Goal: Task Accomplishment & Management: Use online tool/utility

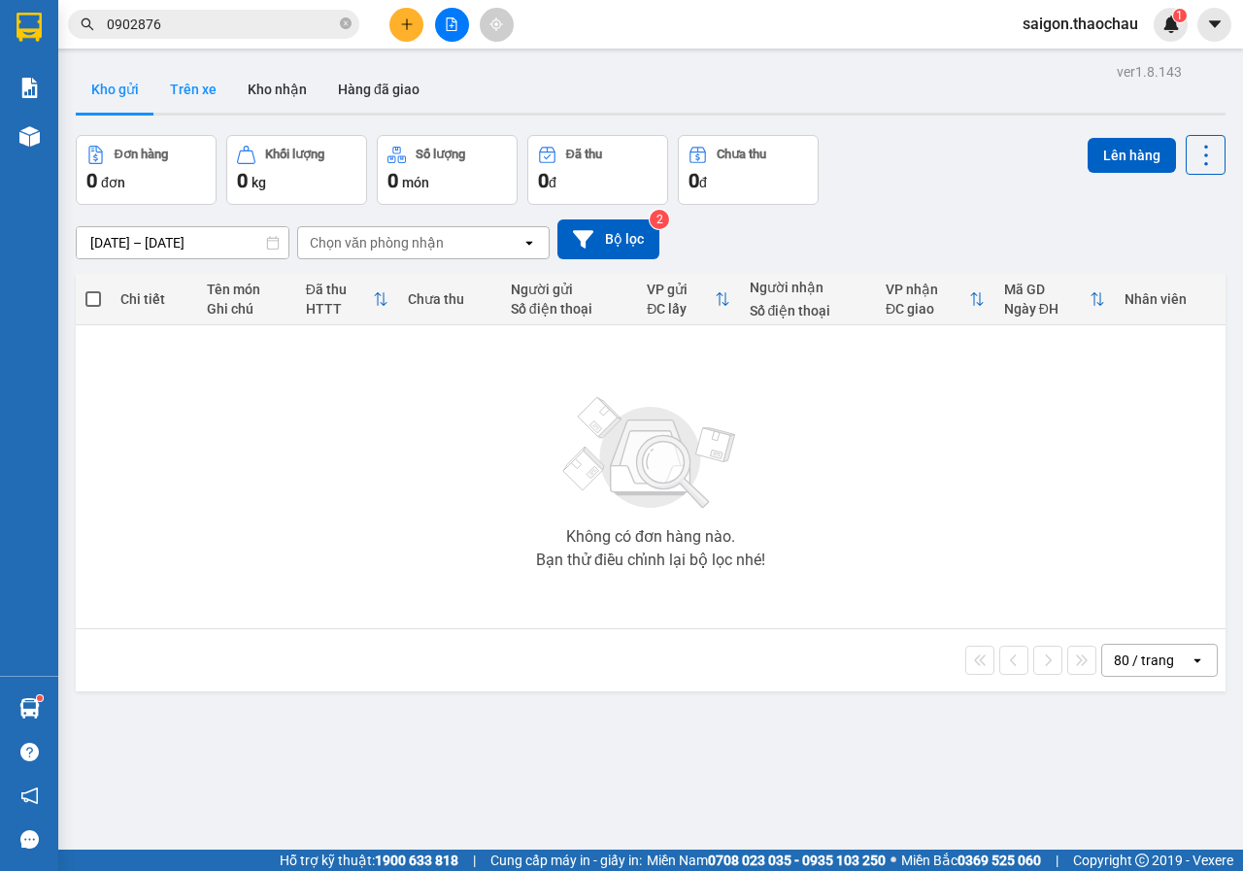
drag, startPoint x: 0, startPoint y: 0, endPoint x: 214, endPoint y: 112, distance: 241.1
click at [272, 104] on button "Kho nhận" at bounding box center [277, 89] width 90 height 47
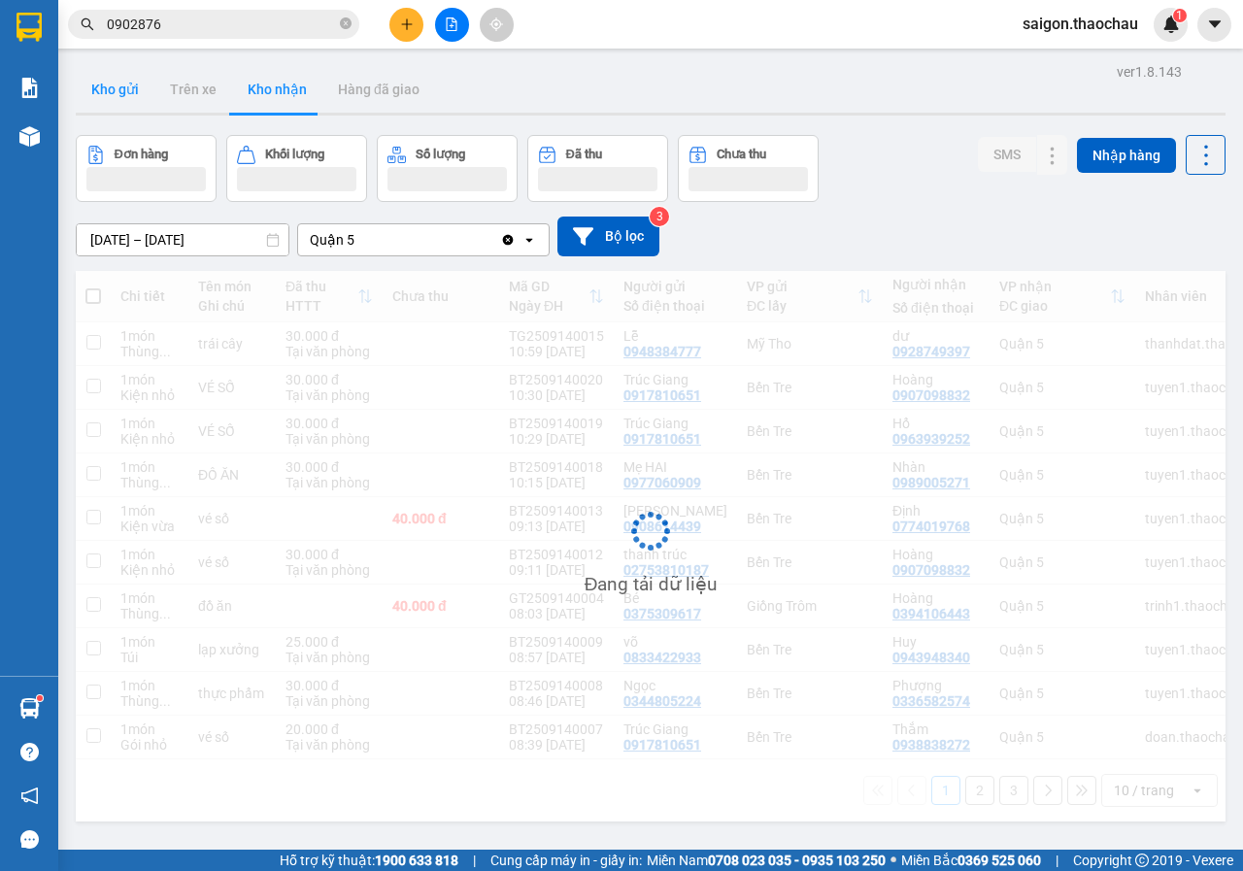
click at [127, 97] on button "Kho gửi" at bounding box center [115, 89] width 79 height 47
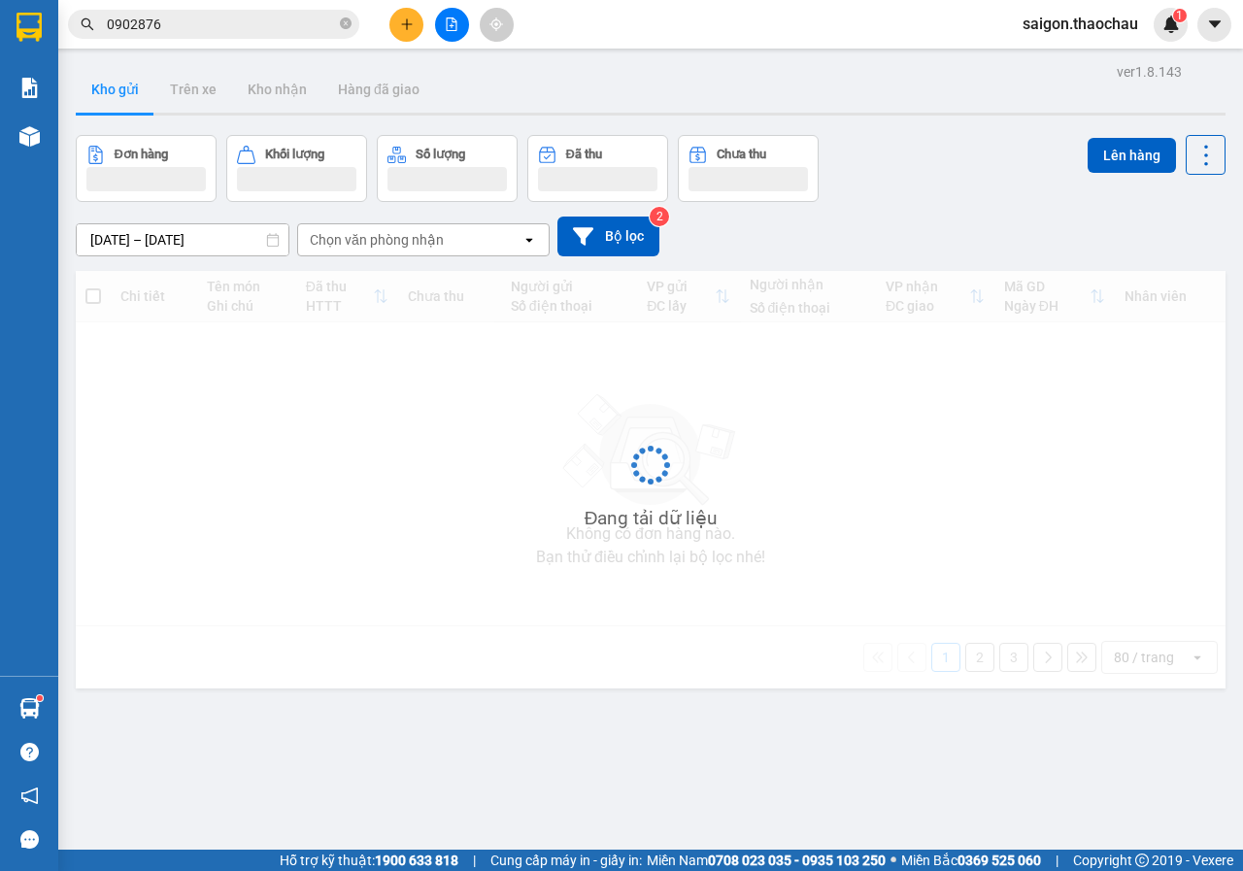
click at [124, 92] on button "Kho gửi" at bounding box center [115, 89] width 79 height 47
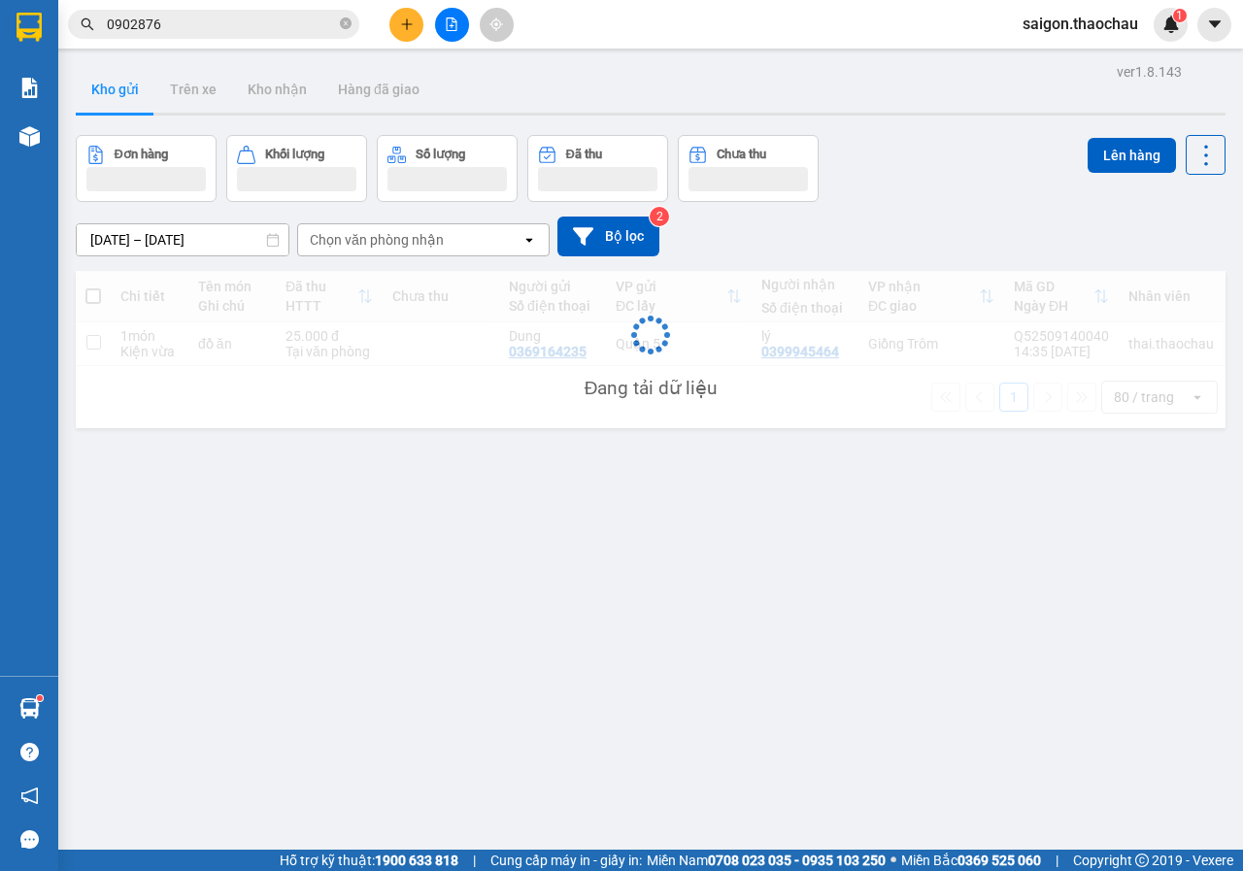
click at [124, 92] on button "Kho gửi" at bounding box center [115, 89] width 79 height 47
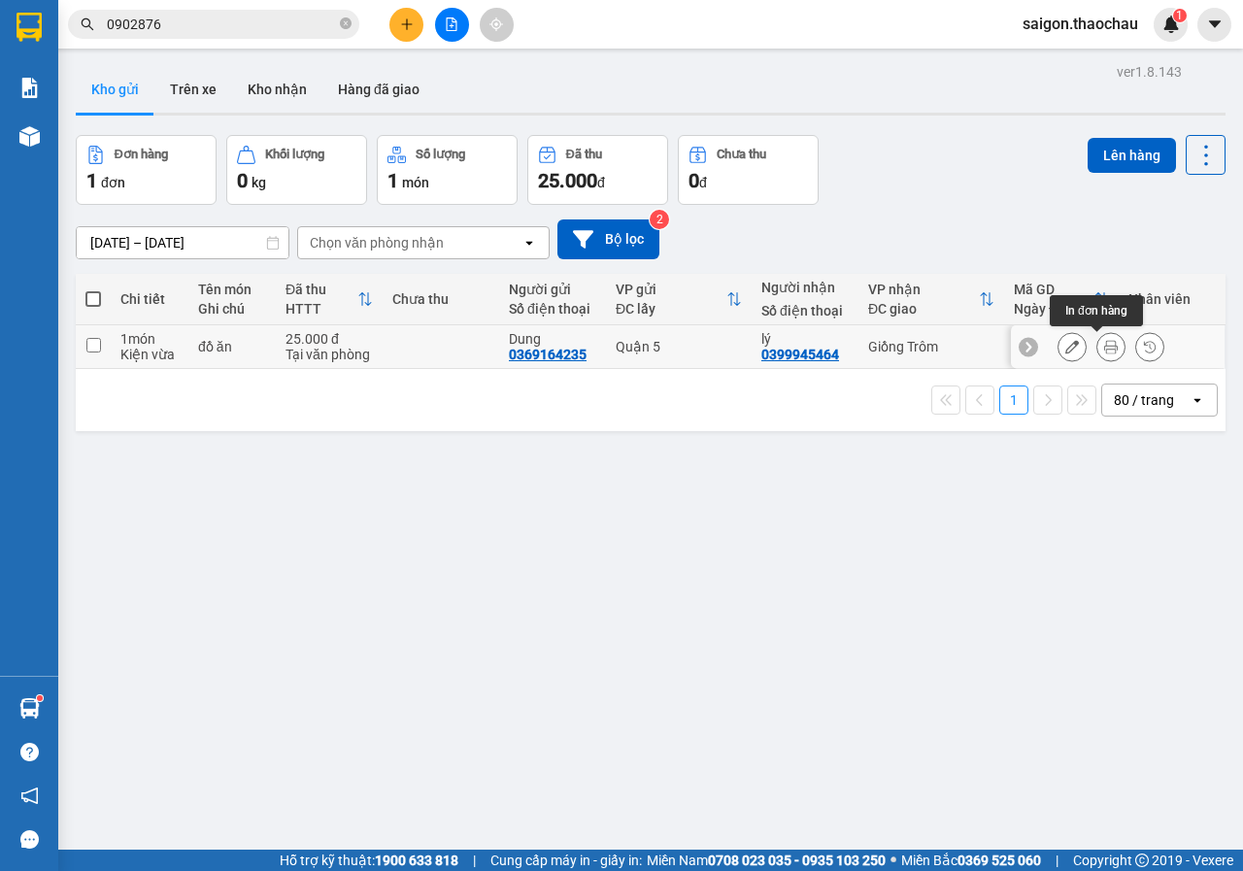
click at [1104, 352] on icon at bounding box center [1111, 347] width 14 height 14
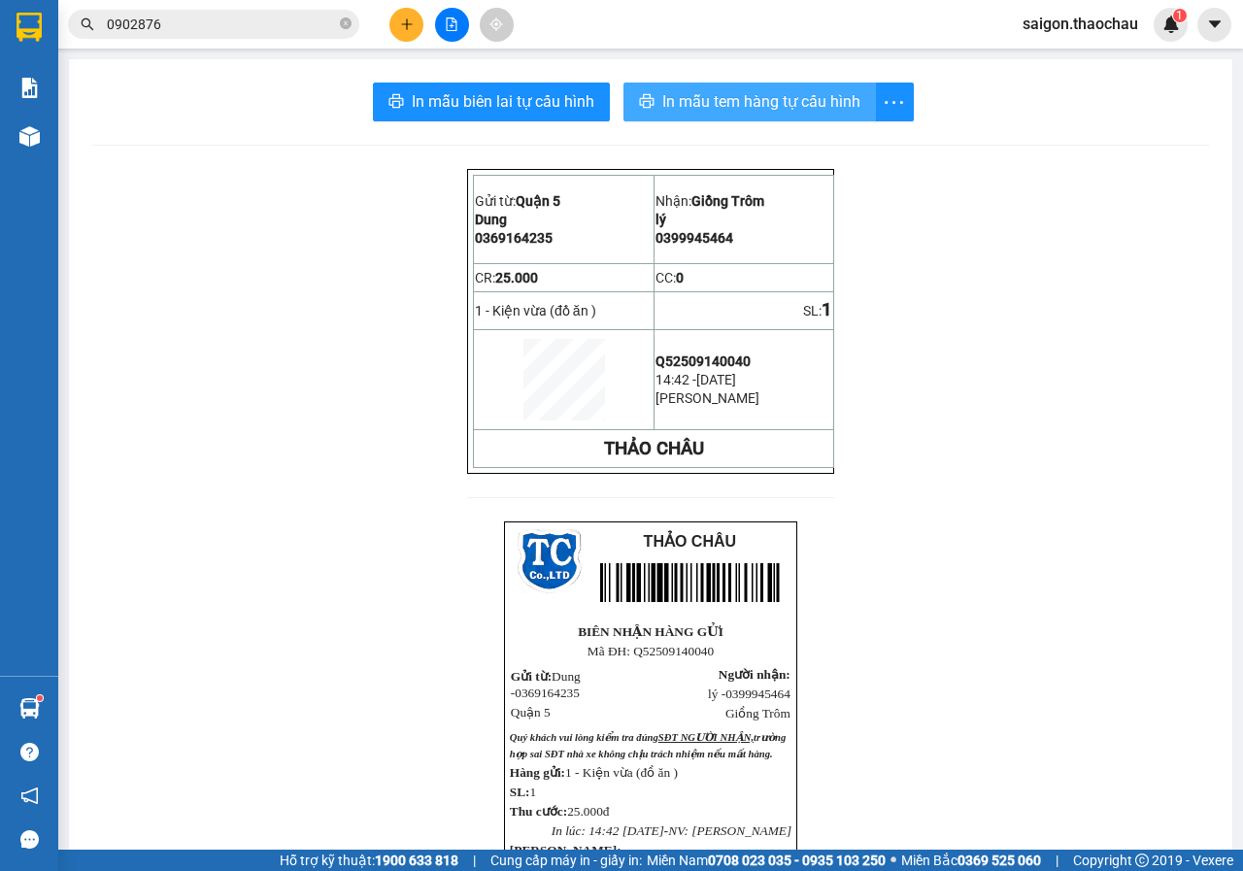
click at [688, 91] on span "In mẫu tem hàng tự cấu hình" at bounding box center [761, 101] width 198 height 24
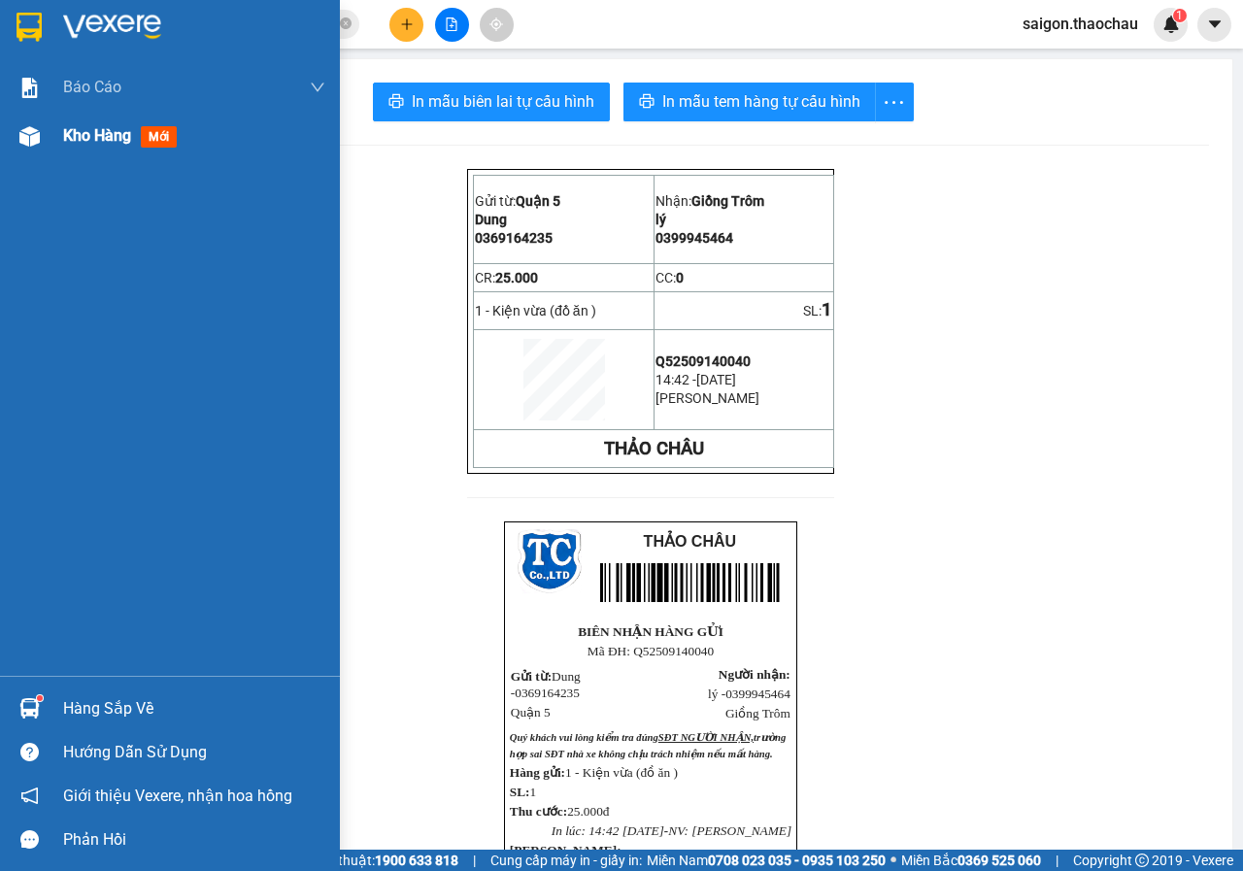
click at [28, 134] on img at bounding box center [29, 136] width 20 height 20
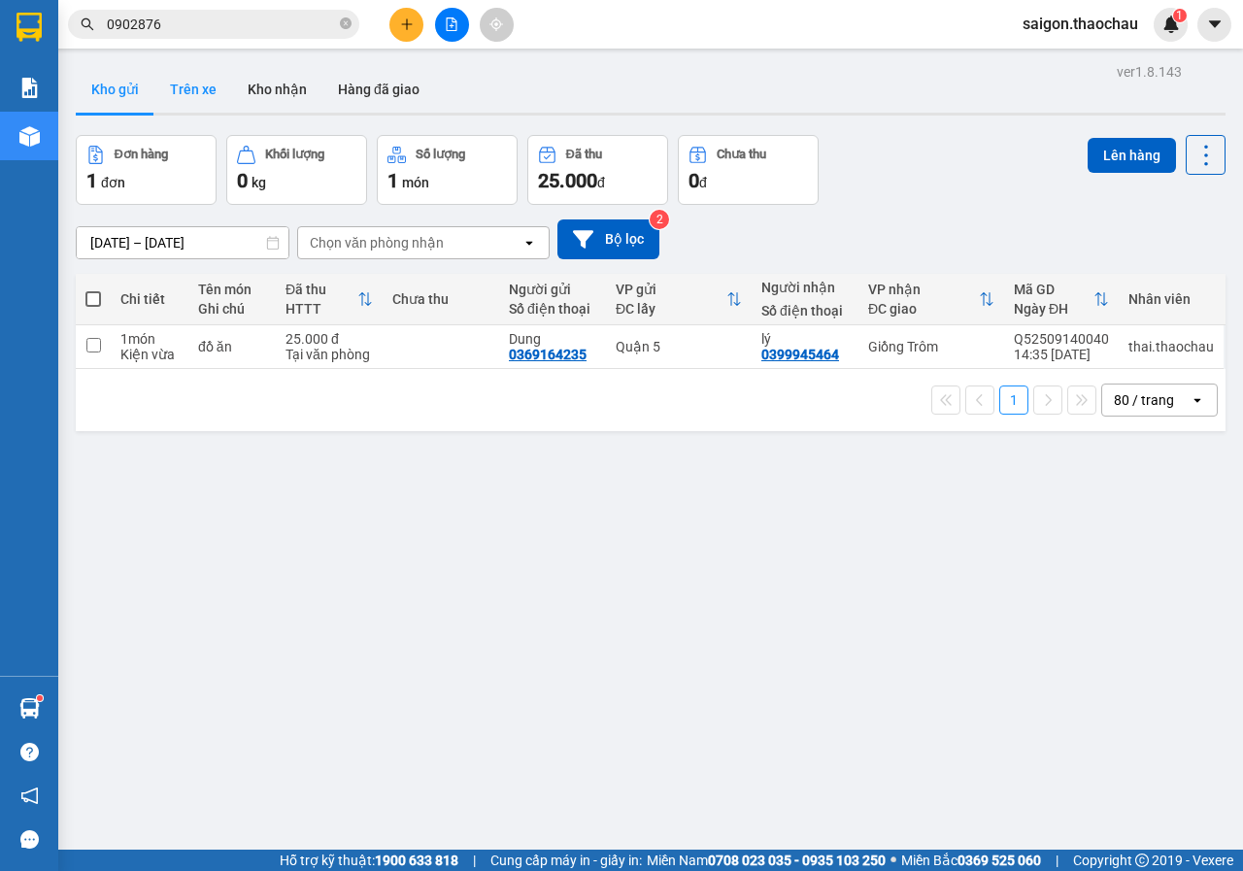
drag, startPoint x: 242, startPoint y: 89, endPoint x: 222, endPoint y: 90, distance: 19.5
click at [242, 89] on button "Kho nhận" at bounding box center [277, 89] width 90 height 47
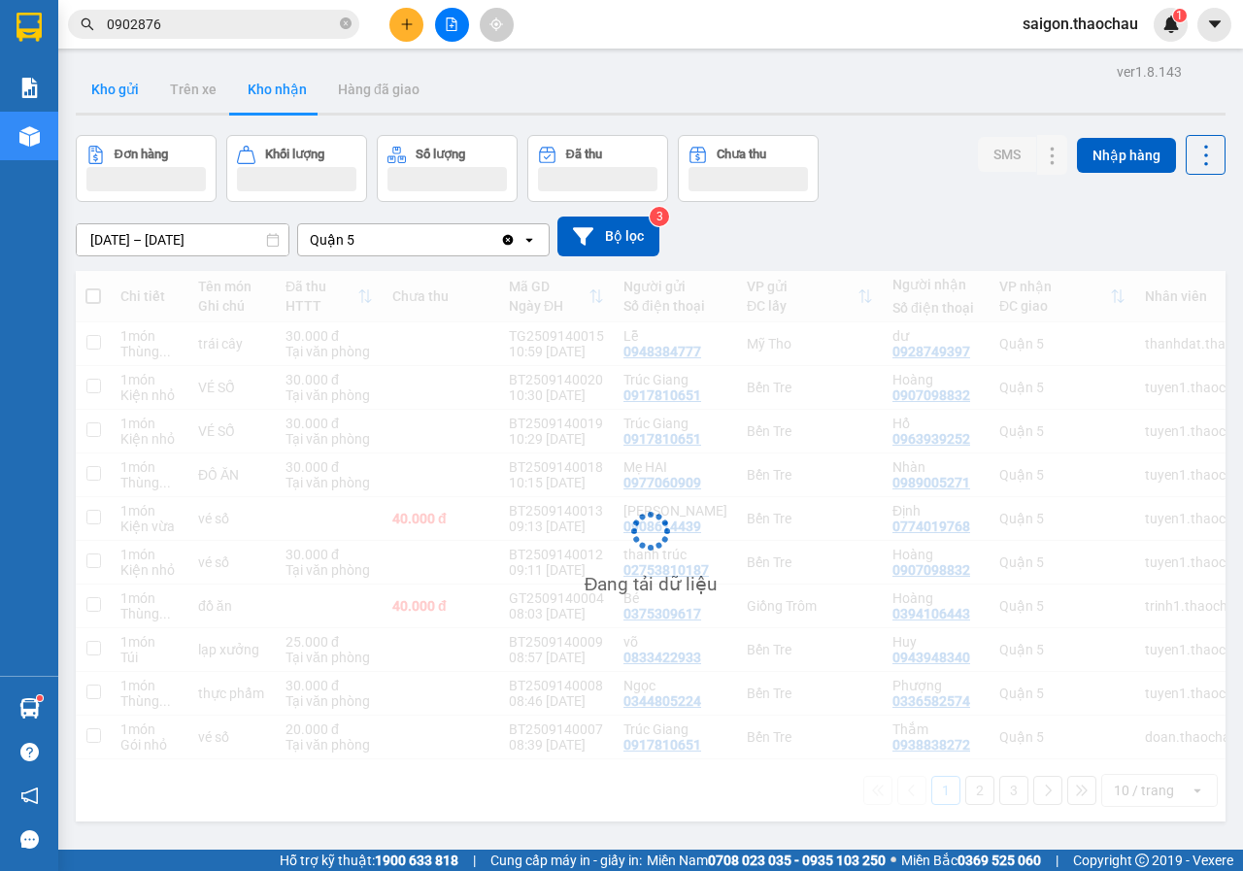
click at [119, 100] on button "Kho gửi" at bounding box center [115, 89] width 79 height 47
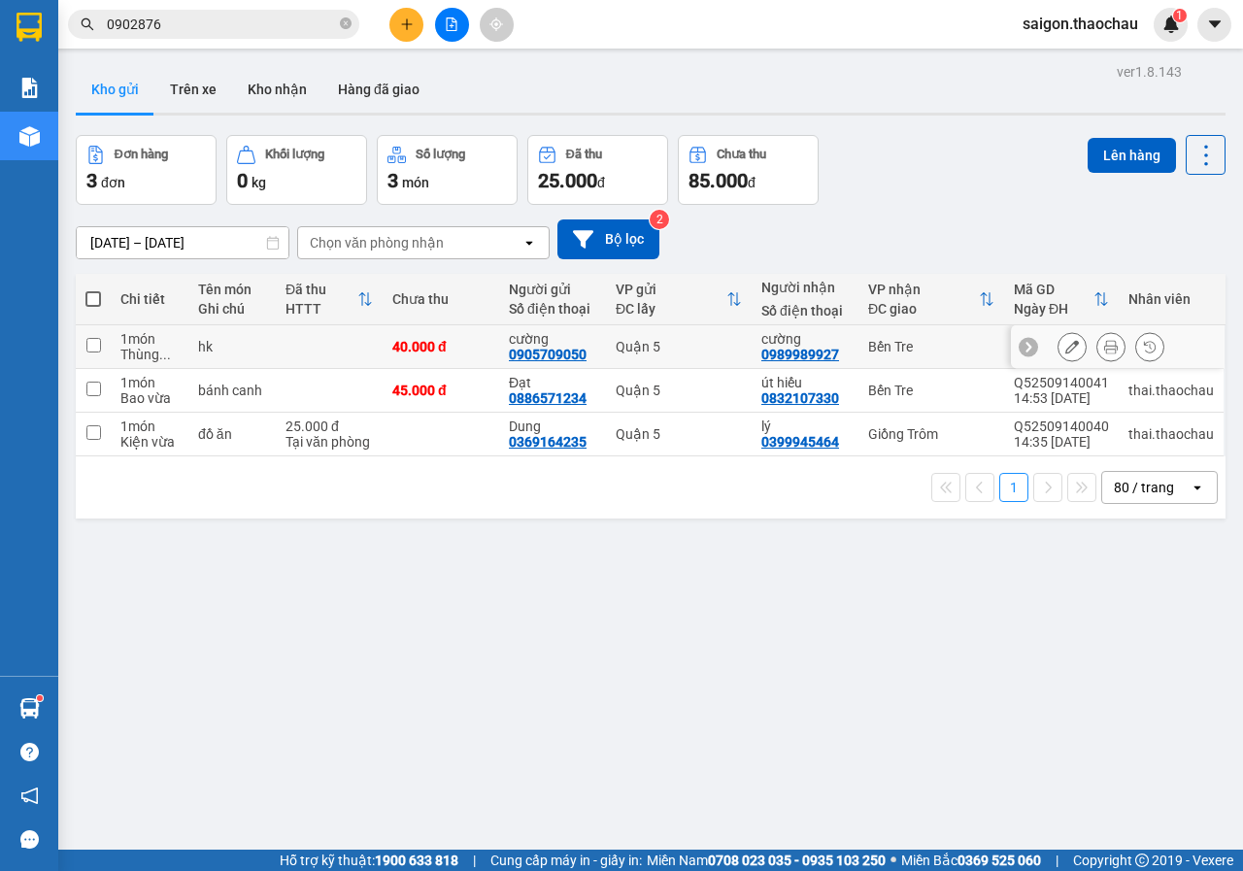
click at [1104, 347] on icon at bounding box center [1111, 347] width 14 height 14
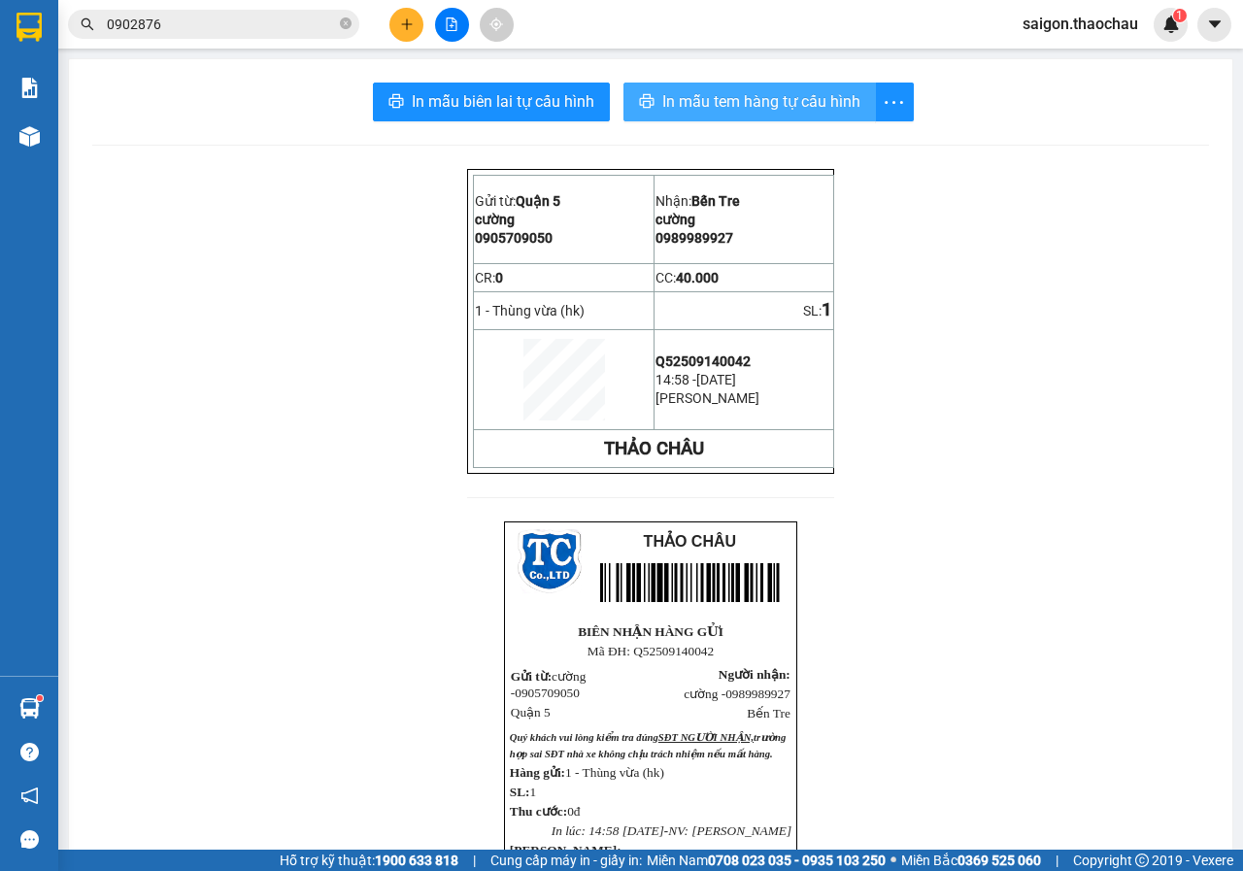
click at [762, 107] on span "In mẫu tem hàng tự cấu hình" at bounding box center [761, 101] width 198 height 24
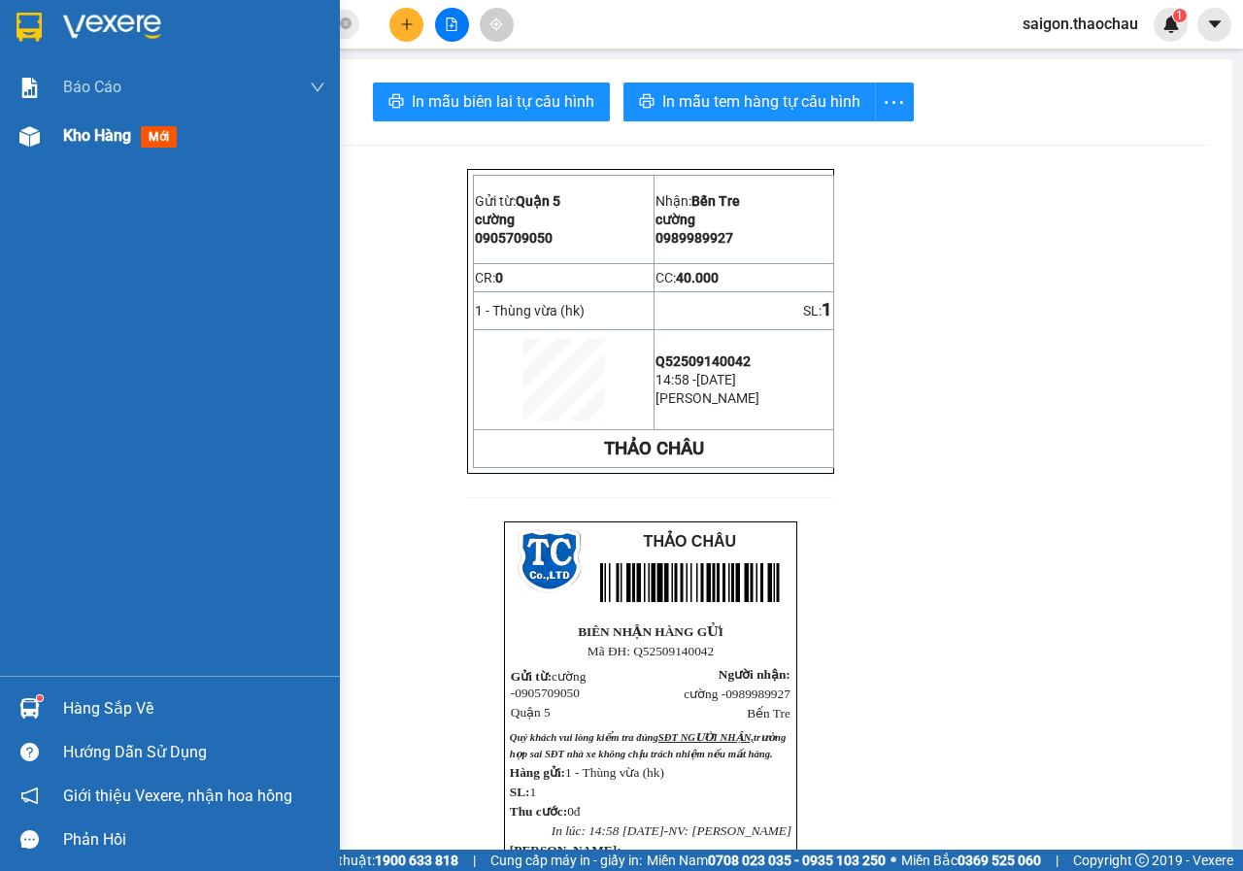
click at [43, 148] on div at bounding box center [30, 136] width 34 height 34
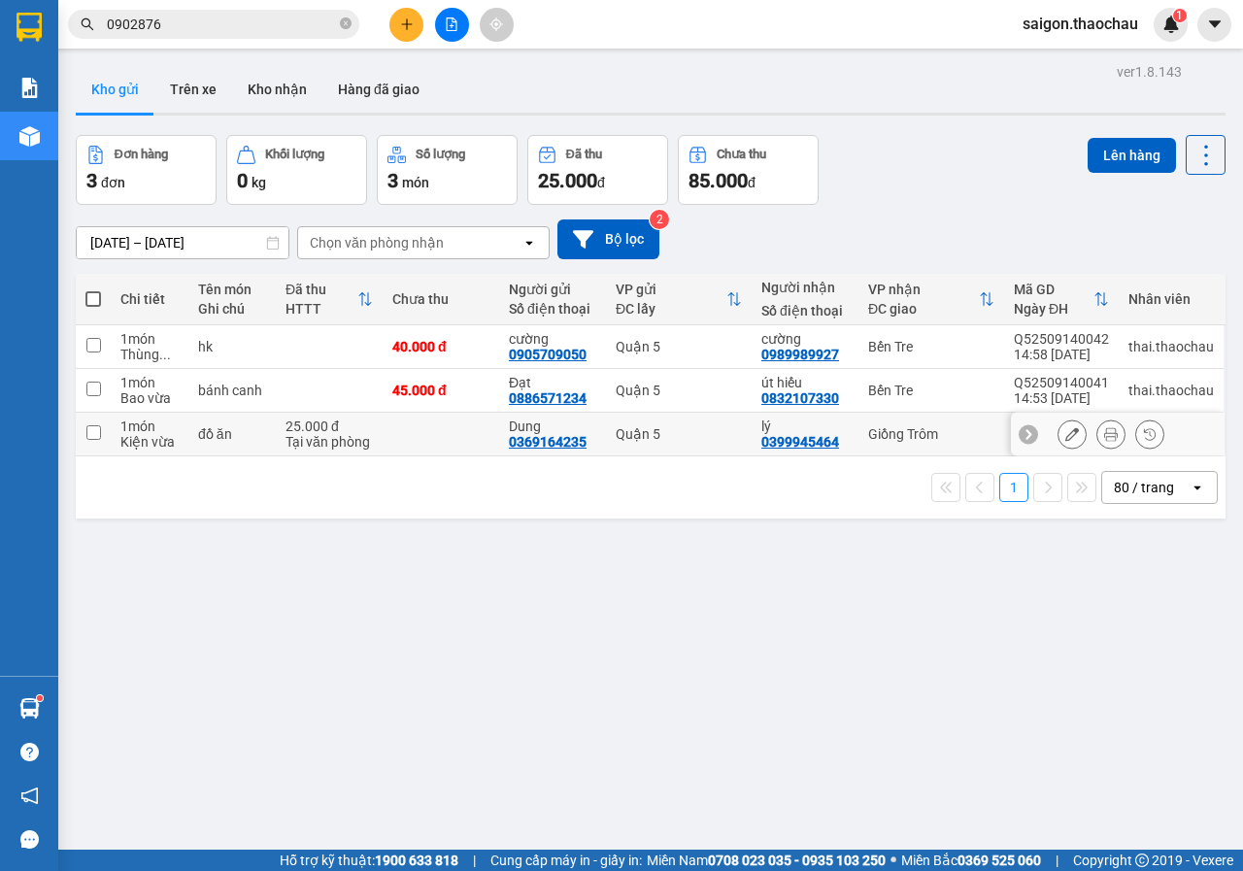
click at [97, 430] on input "checkbox" at bounding box center [93, 432] width 15 height 15
checkbox input "true"
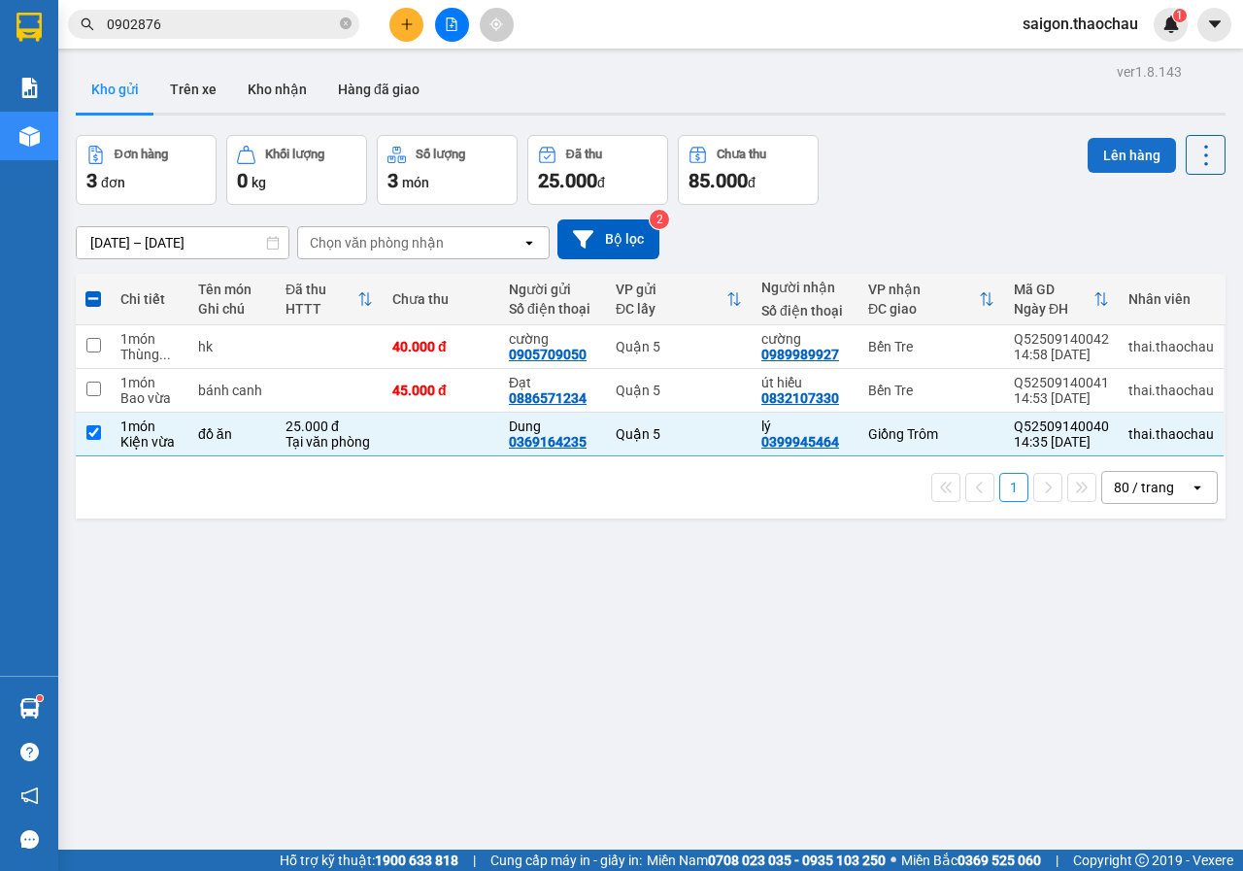
click at [1097, 162] on button "Lên hàng" at bounding box center [1132, 155] width 88 height 35
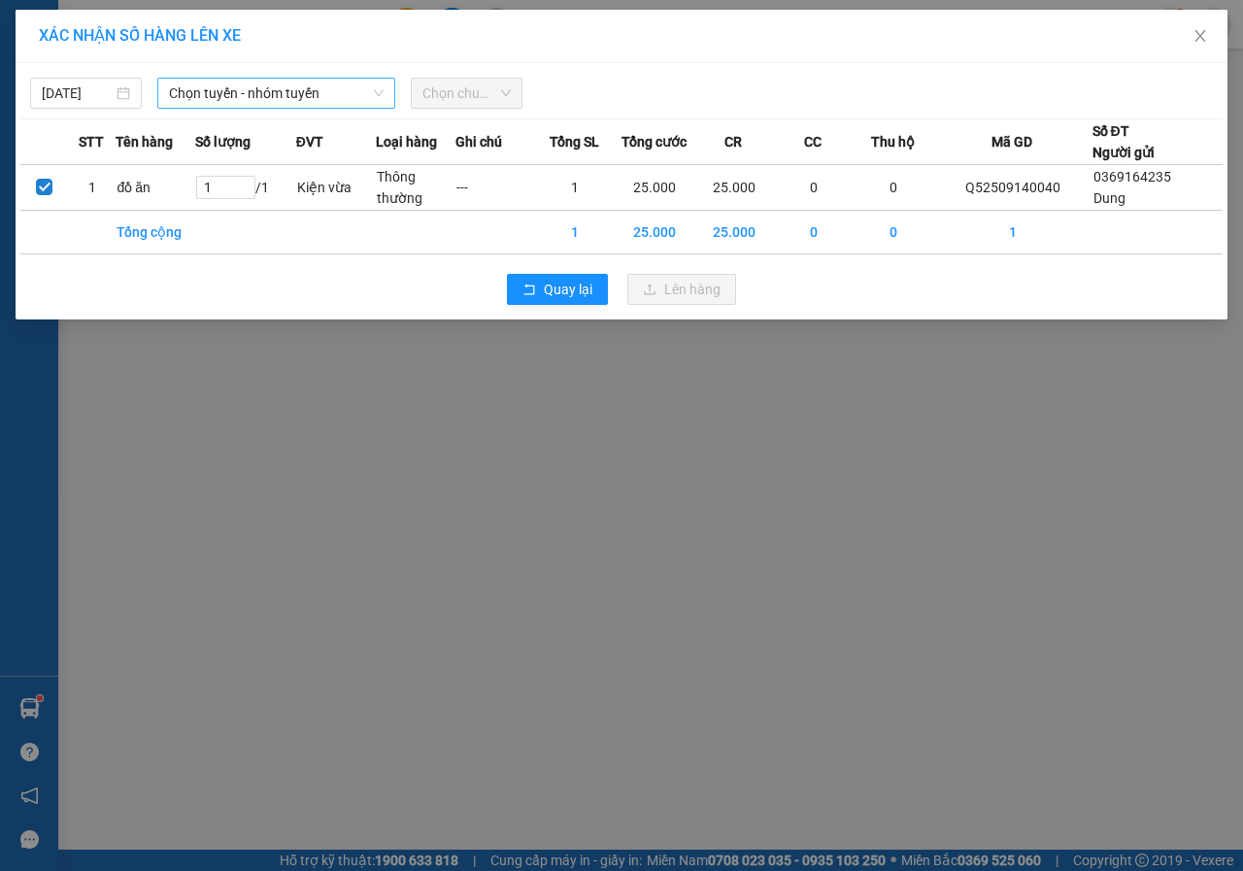
click at [214, 91] on span "Chọn tuyến - nhóm tuyến" at bounding box center [276, 93] width 215 height 29
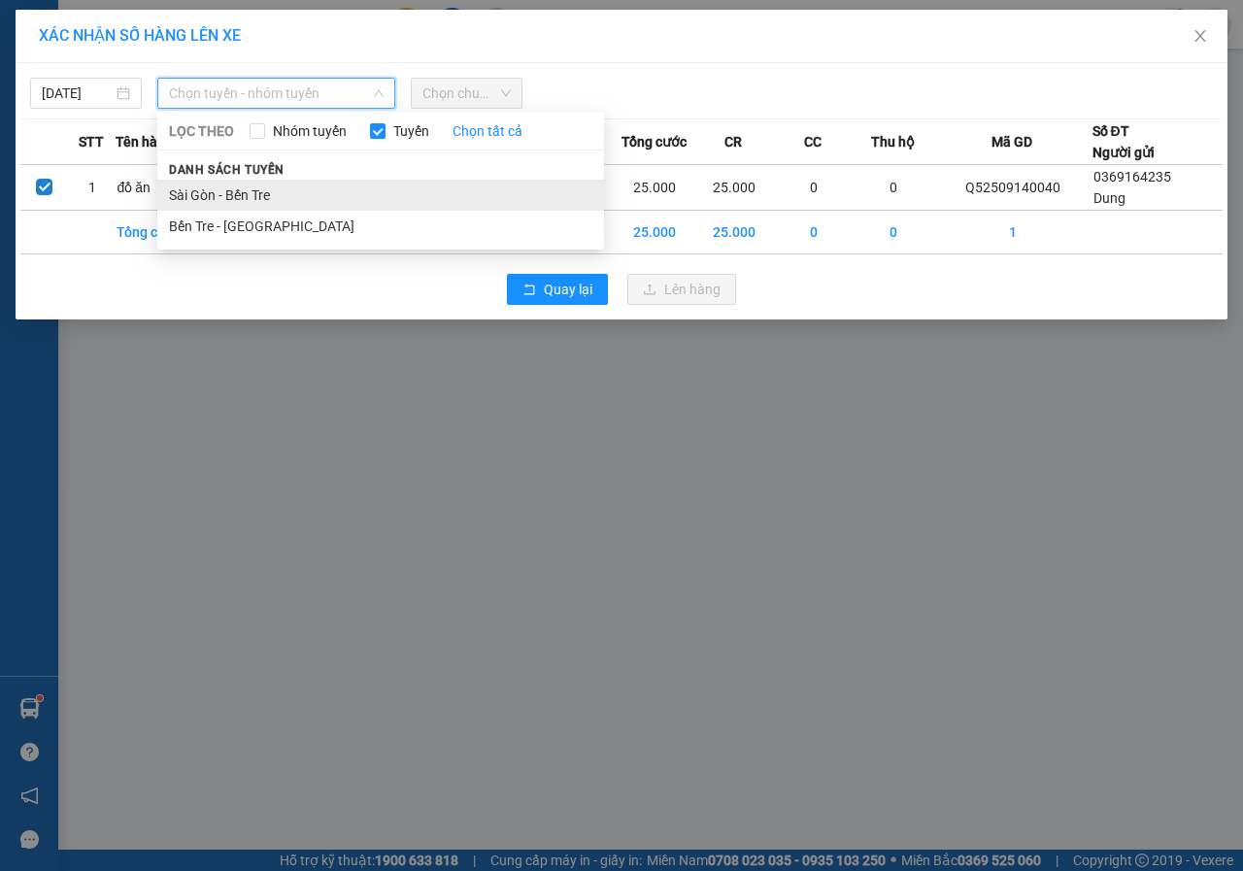
click at [245, 191] on li "Sài Gòn - Bến Tre" at bounding box center [380, 195] width 447 height 31
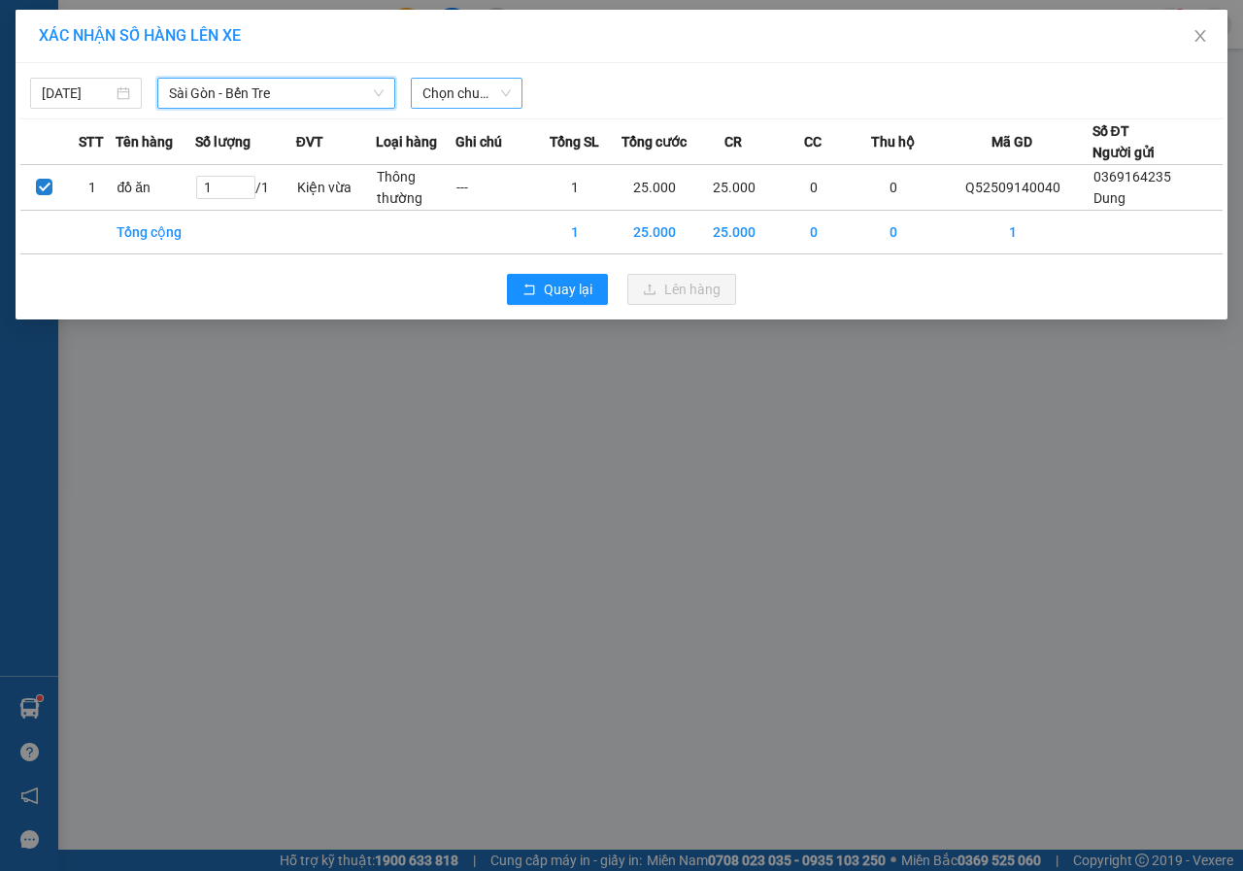
click at [509, 91] on span "Chọn chuyến" at bounding box center [467, 93] width 88 height 29
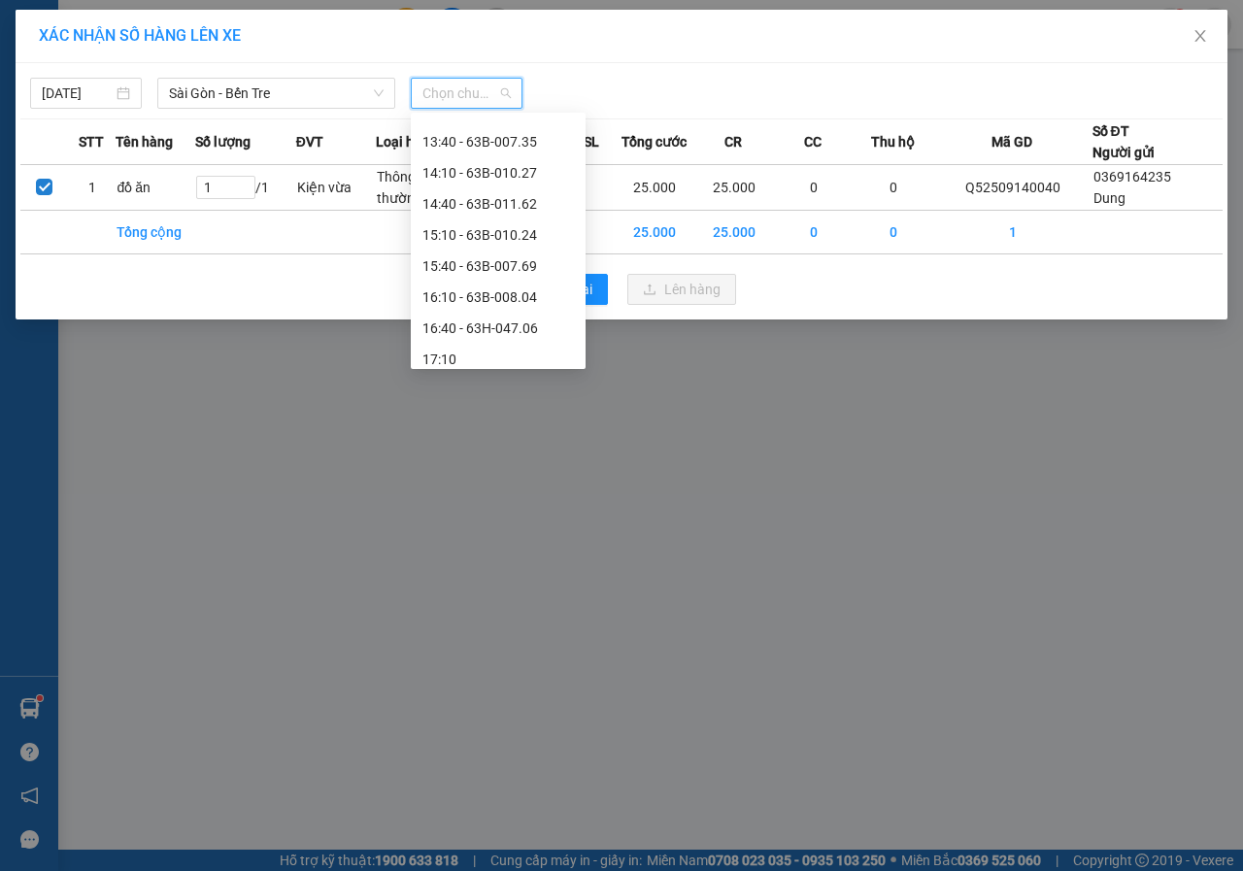
scroll to position [583, 0]
click at [455, 196] on div "14:40 - 63B-011.62" at bounding box center [499, 201] width 152 height 21
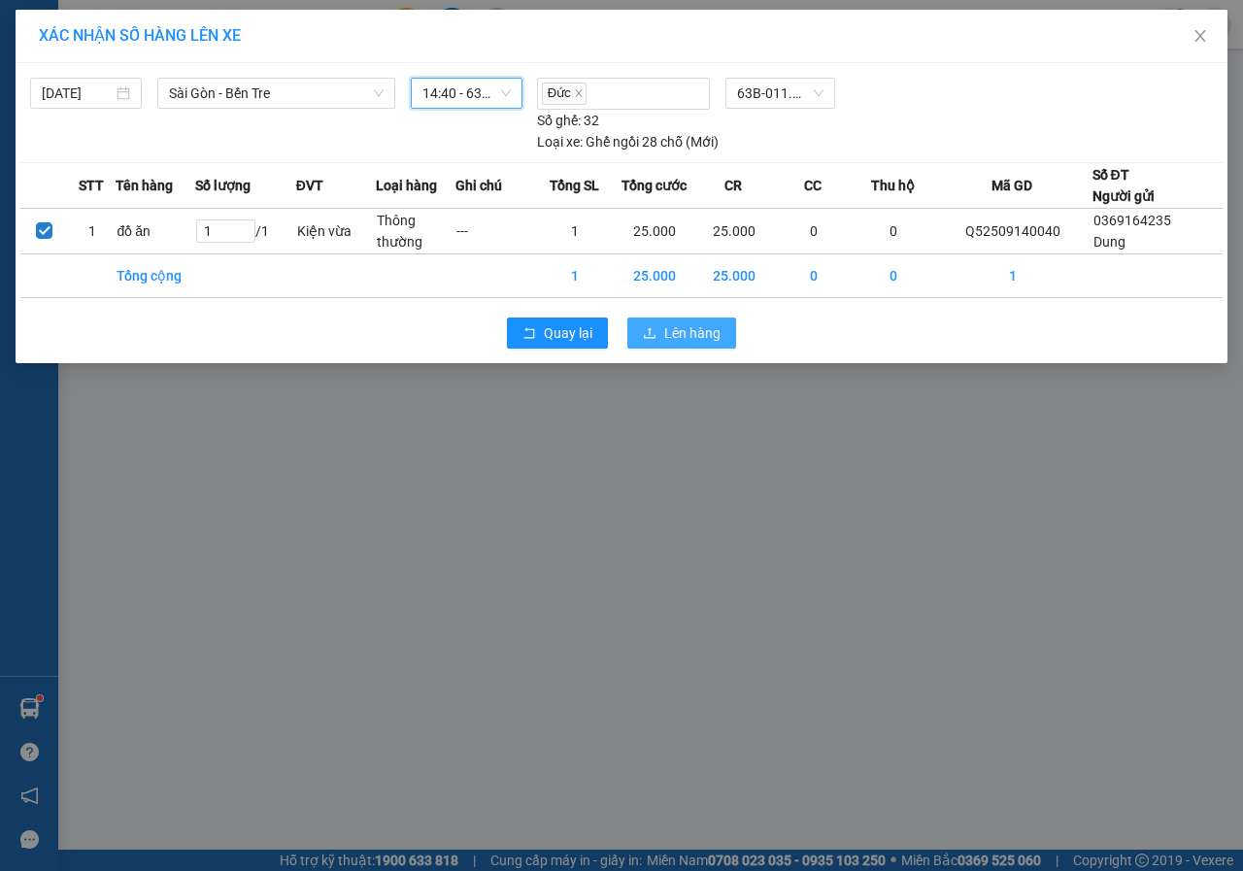
click at [693, 322] on span "Lên hàng" at bounding box center [692, 332] width 56 height 21
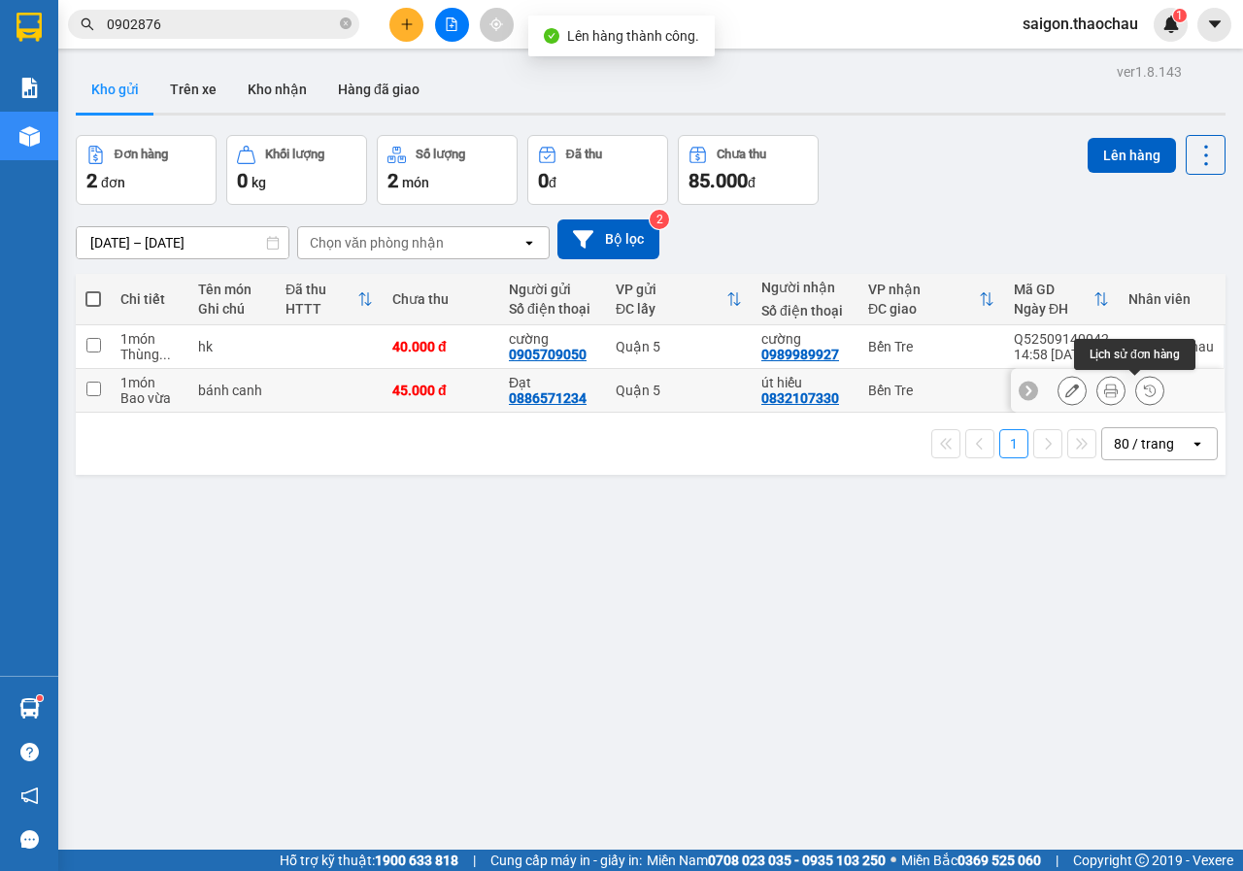
click at [1104, 393] on icon at bounding box center [1111, 391] width 14 height 14
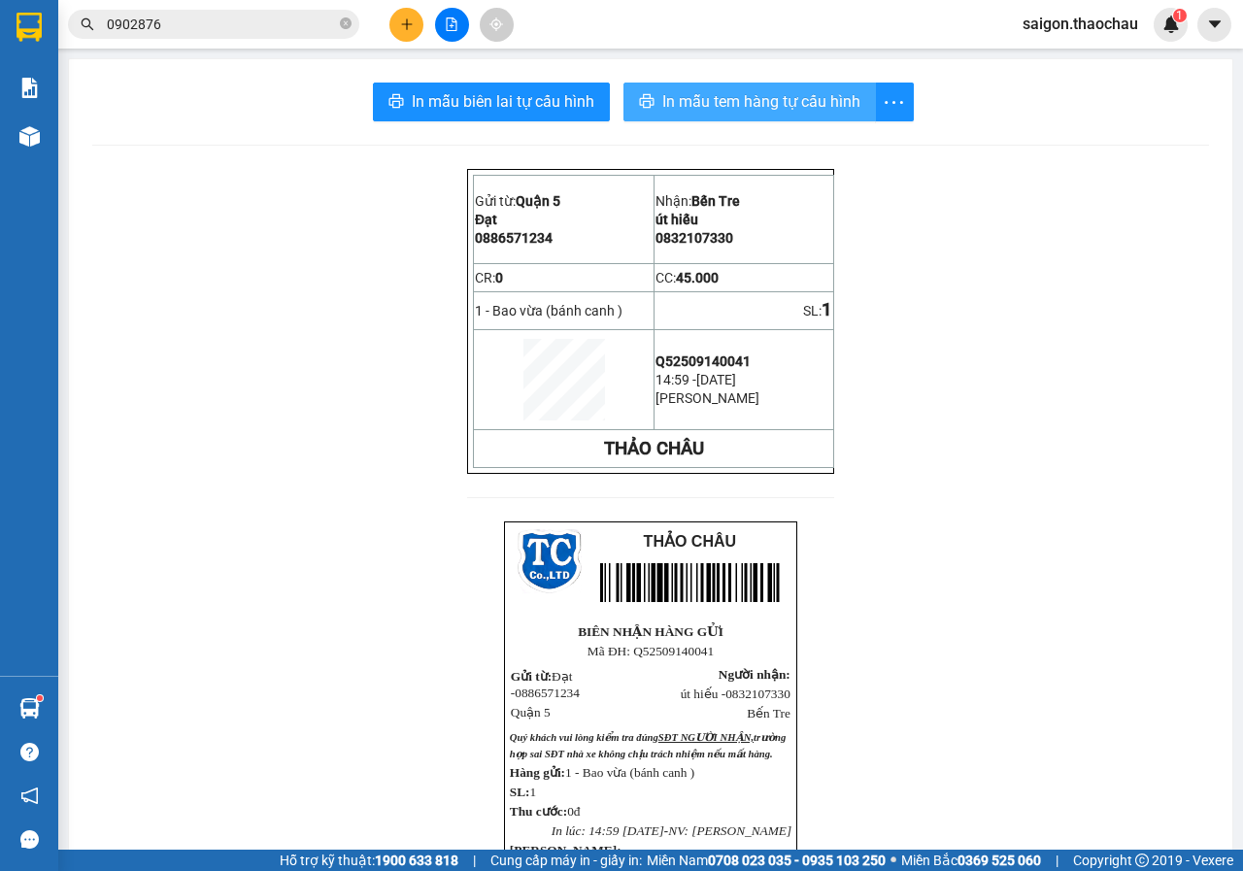
click at [780, 96] on span "In mẫu tem hàng tự cấu hình" at bounding box center [761, 101] width 198 height 24
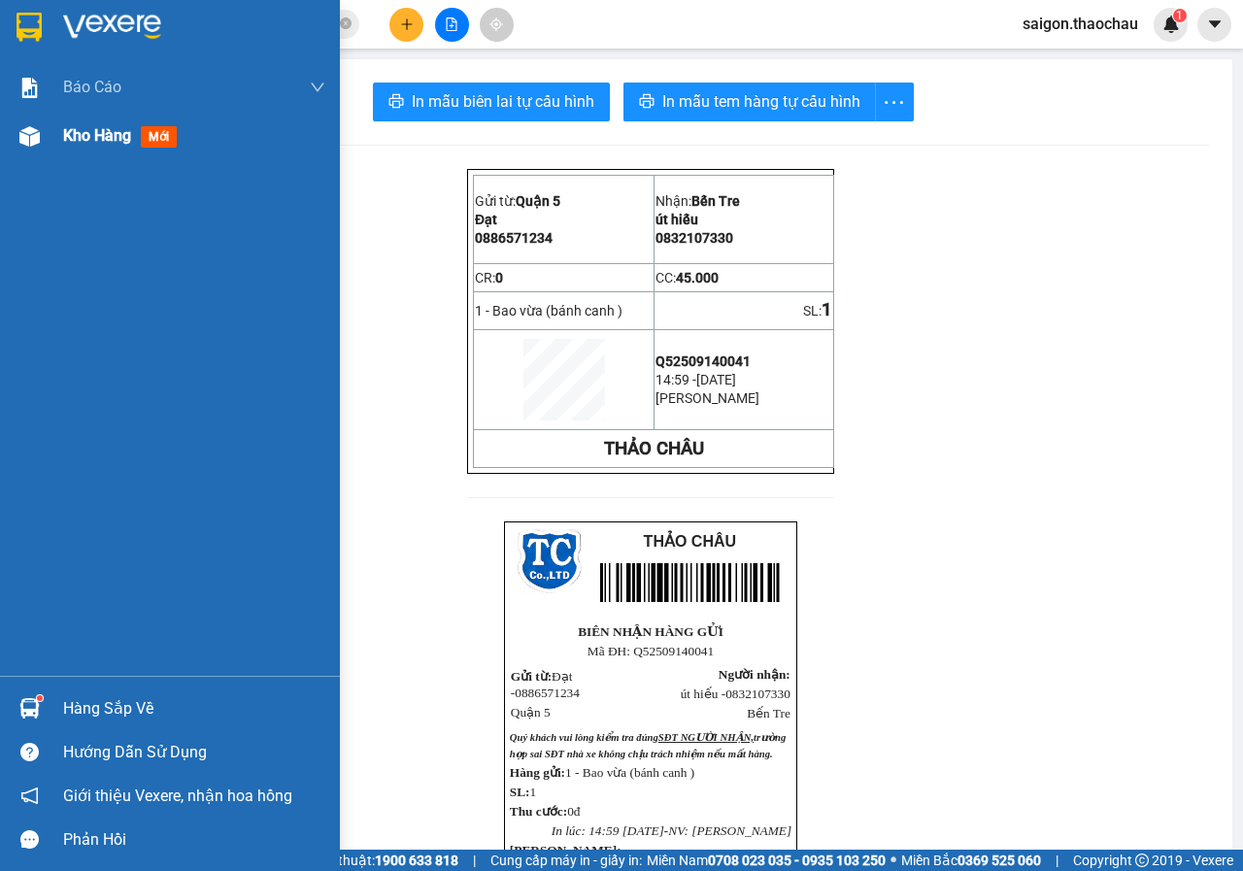
click at [5, 128] on div "Kho hàng mới" at bounding box center [170, 136] width 340 height 49
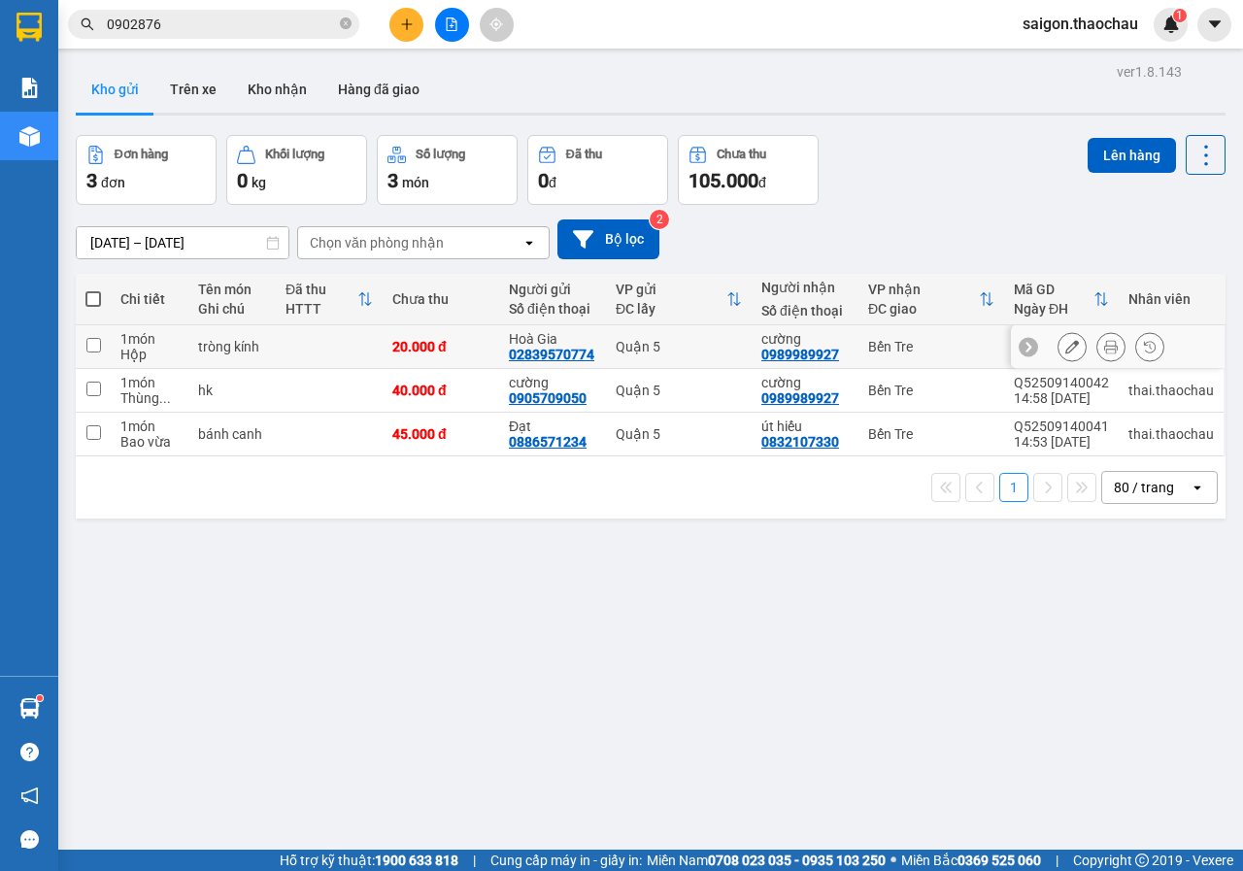
click at [1104, 347] on icon at bounding box center [1111, 347] width 14 height 14
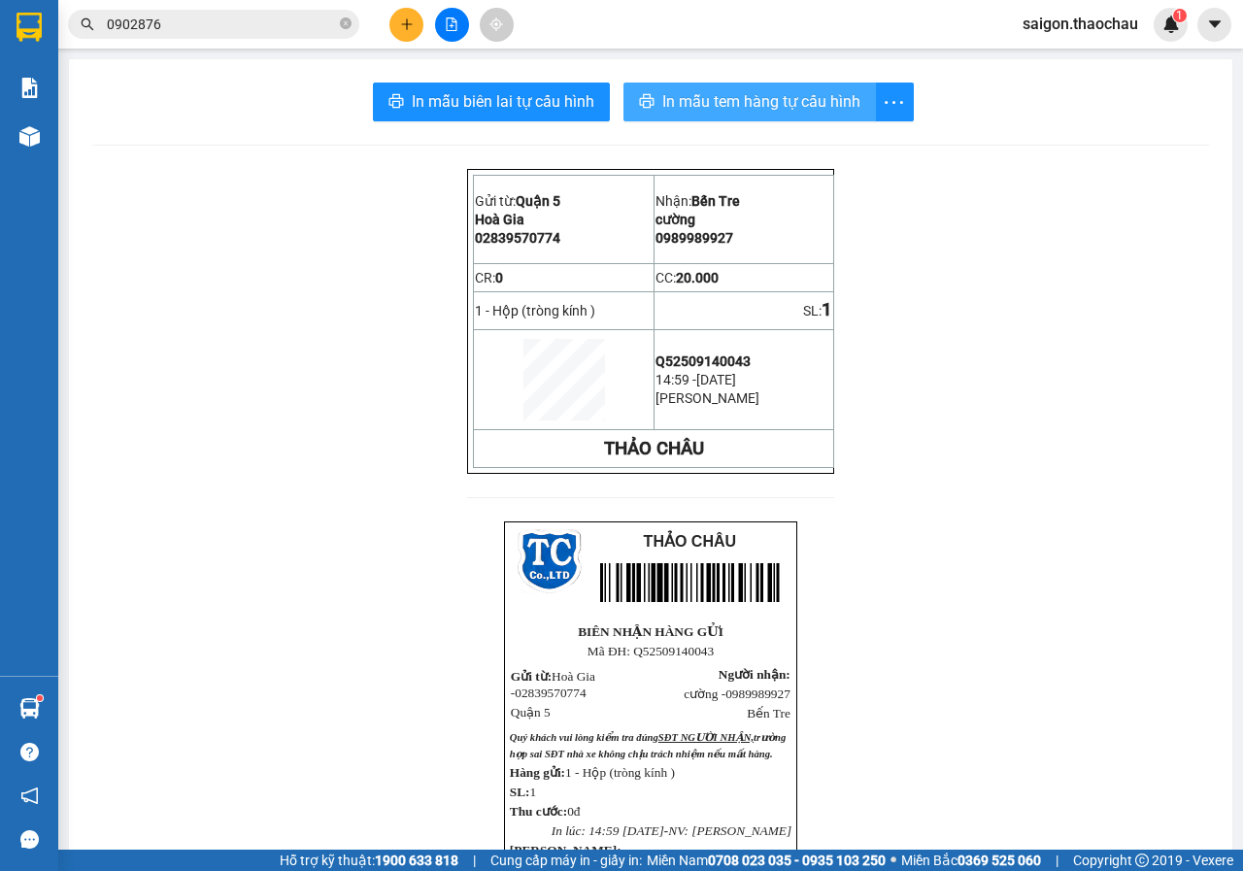
click at [790, 104] on span "In mẫu tem hàng tự cấu hình" at bounding box center [761, 101] width 198 height 24
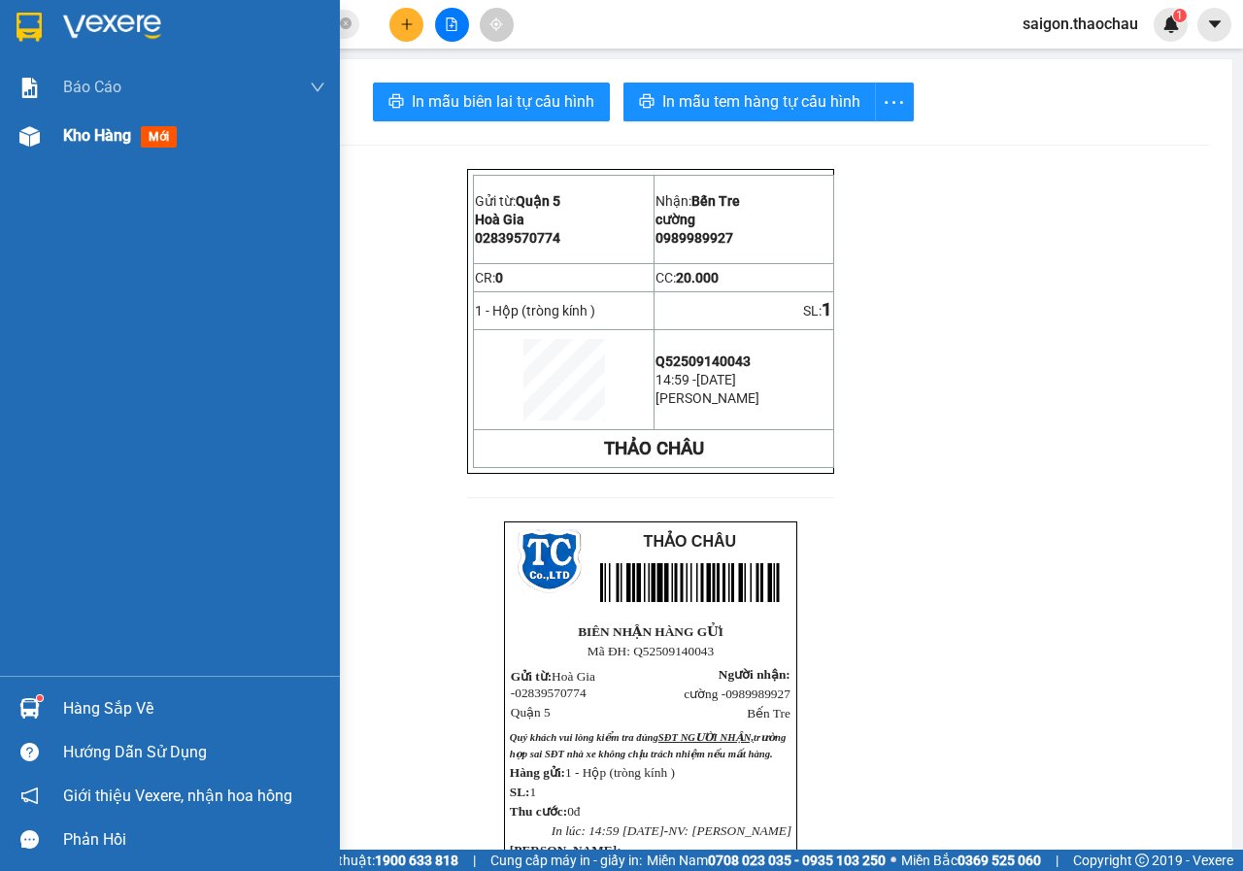
click at [35, 126] on img at bounding box center [29, 136] width 20 height 20
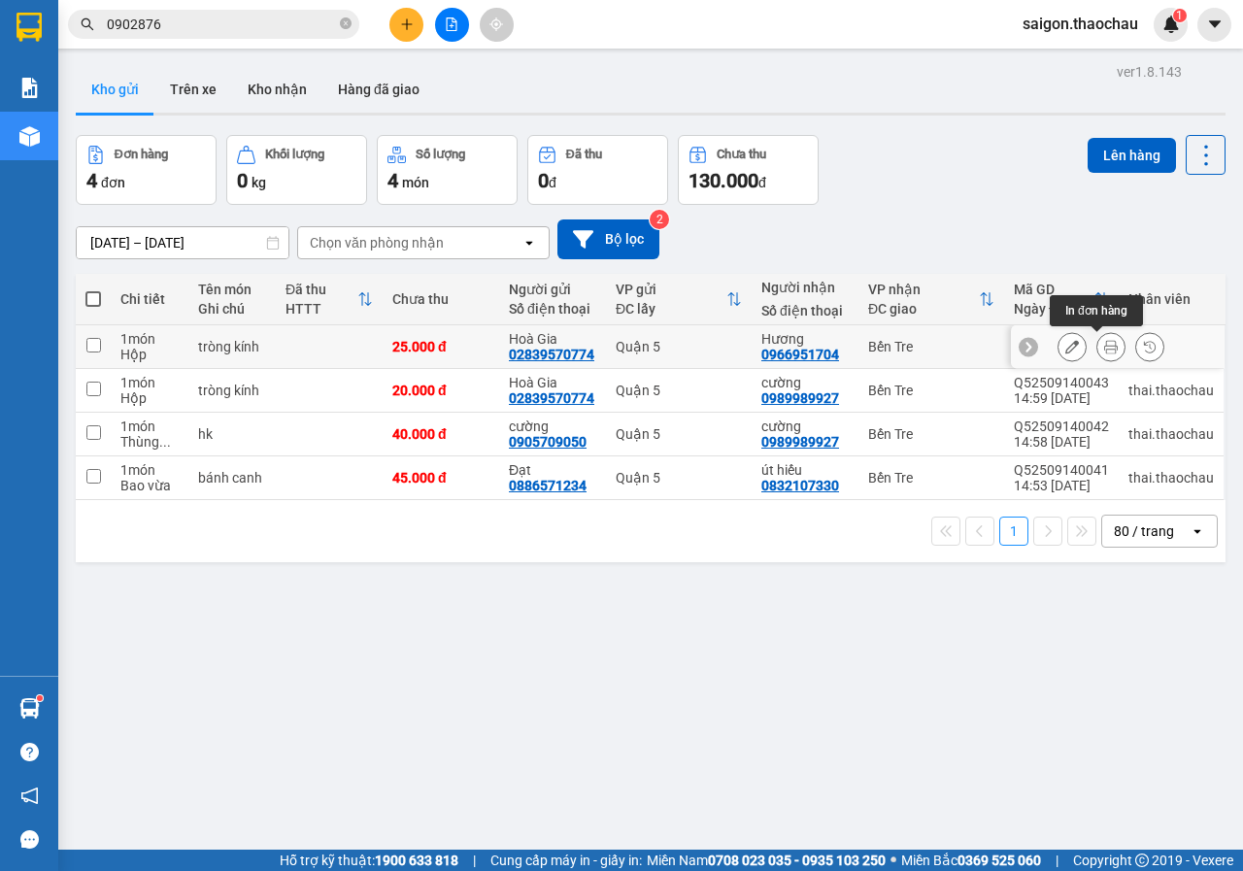
click at [1104, 352] on icon at bounding box center [1111, 347] width 14 height 14
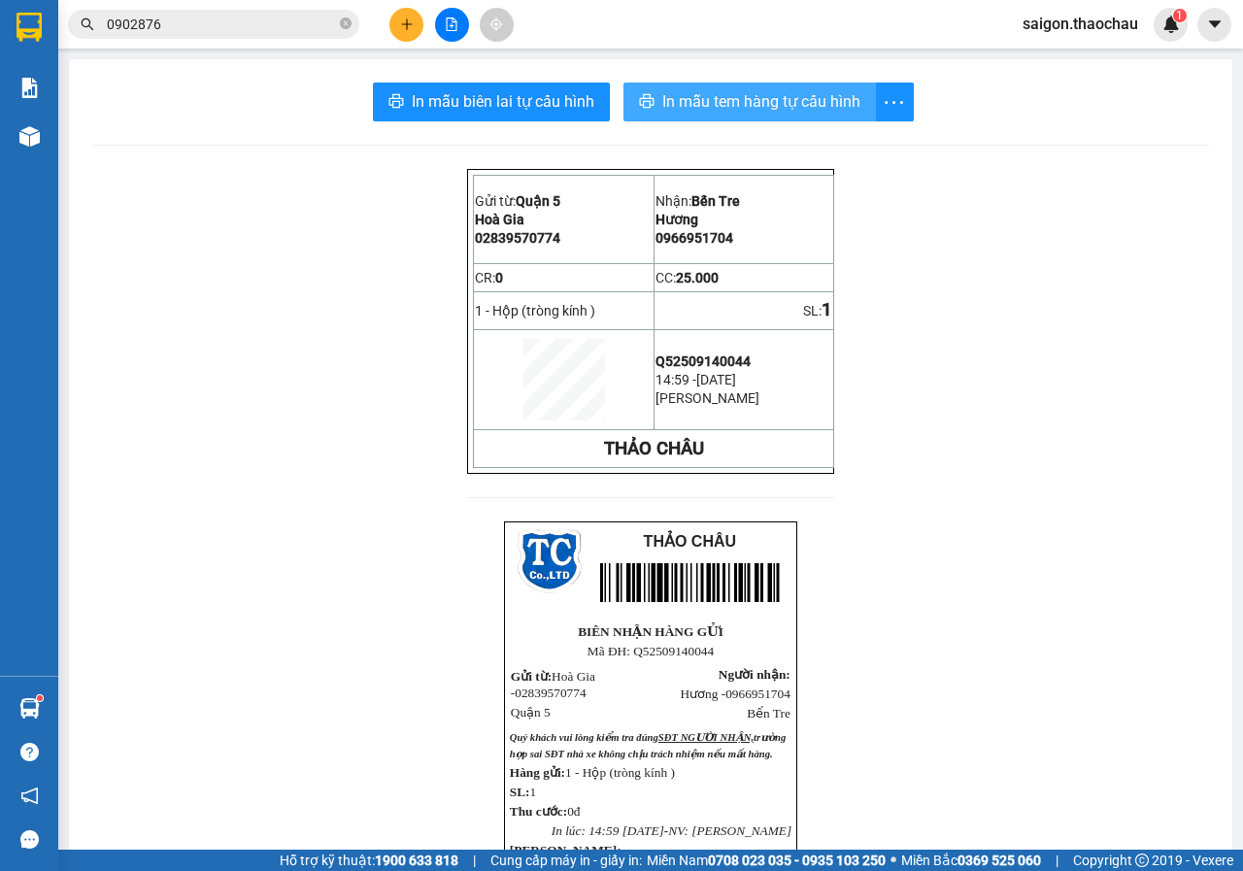
click at [787, 117] on button "In mẫu tem hàng tự cấu hình" at bounding box center [750, 102] width 253 height 39
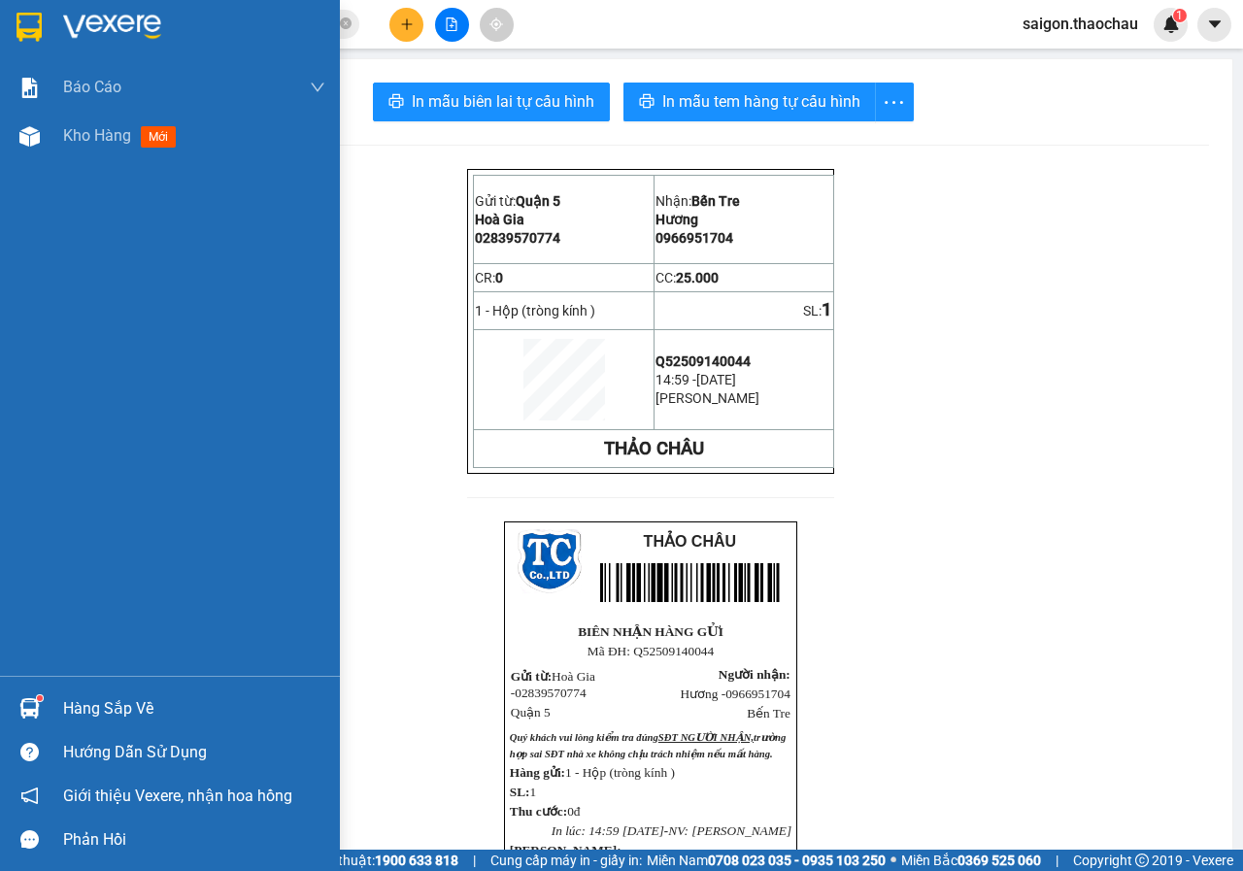
drag, startPoint x: 171, startPoint y: 43, endPoint x: 936, endPoint y: 708, distance: 1014.2
click at [1008, 647] on div "Gửi từ: [GEOGRAPHIC_DATA] 02839570774 Nhận: Bến Tre Hương 0966951704 CR: 0 C…" at bounding box center [650, 703] width 1117 height 1069
click at [29, 149] on div at bounding box center [30, 136] width 34 height 34
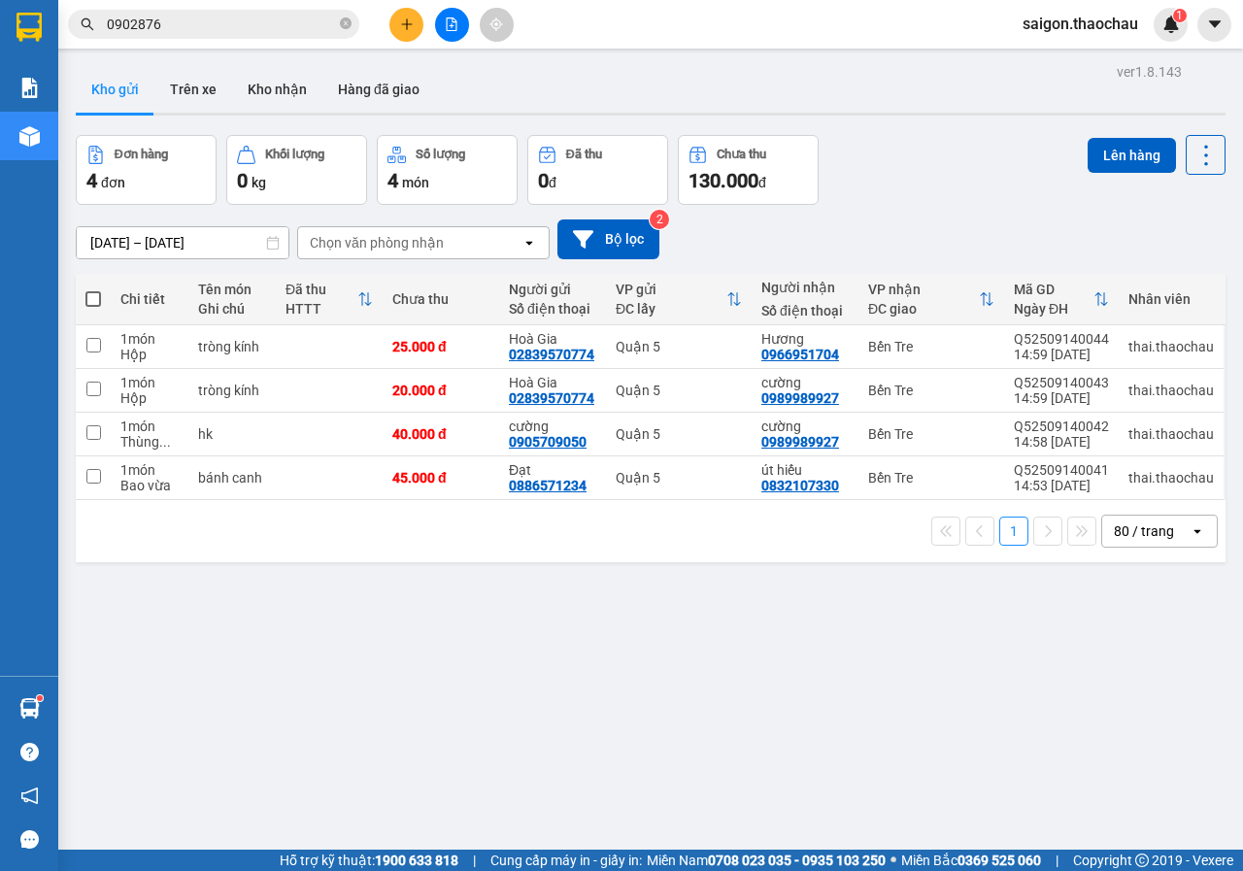
click at [93, 301] on span at bounding box center [93, 299] width 16 height 16
click at [93, 289] on input "checkbox" at bounding box center [93, 289] width 0 height 0
checkbox input "true"
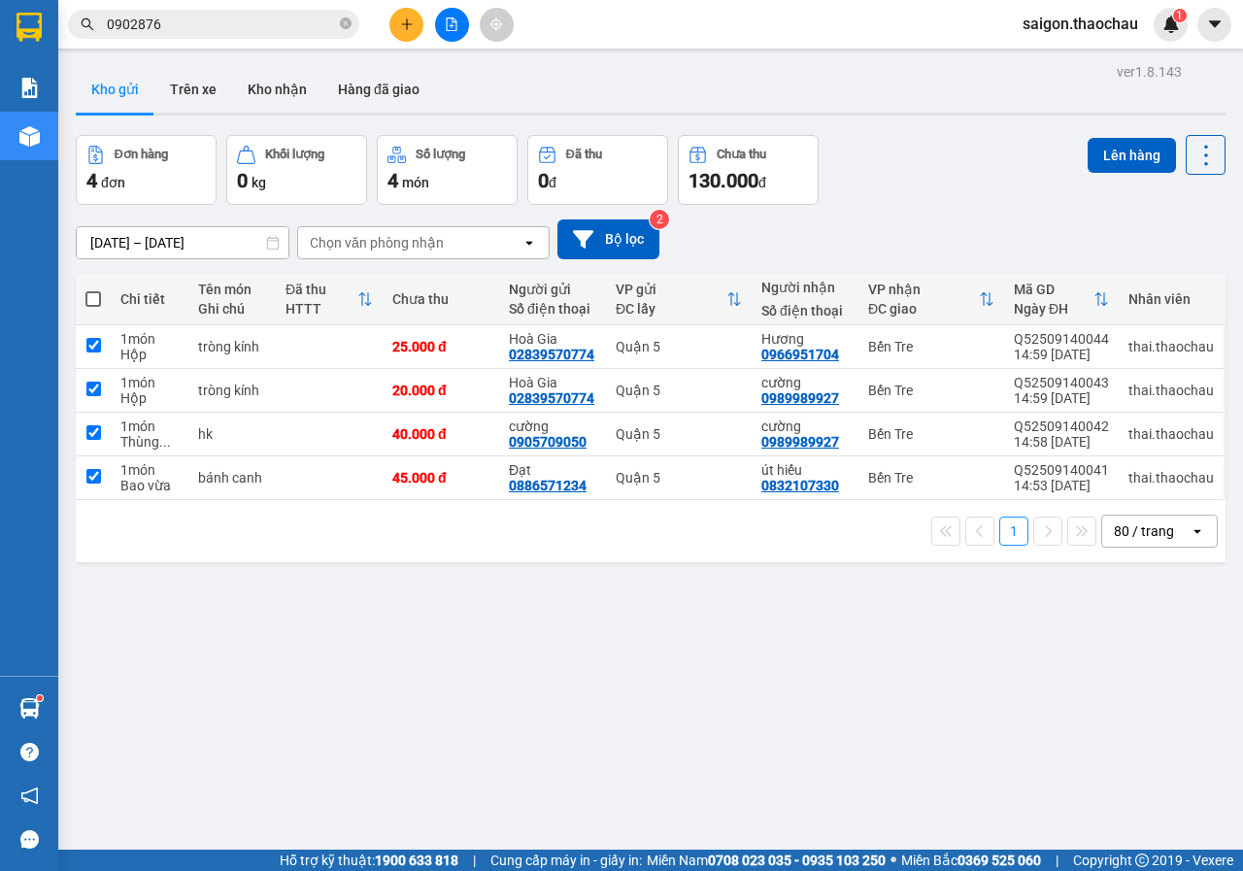
checkbox input "true"
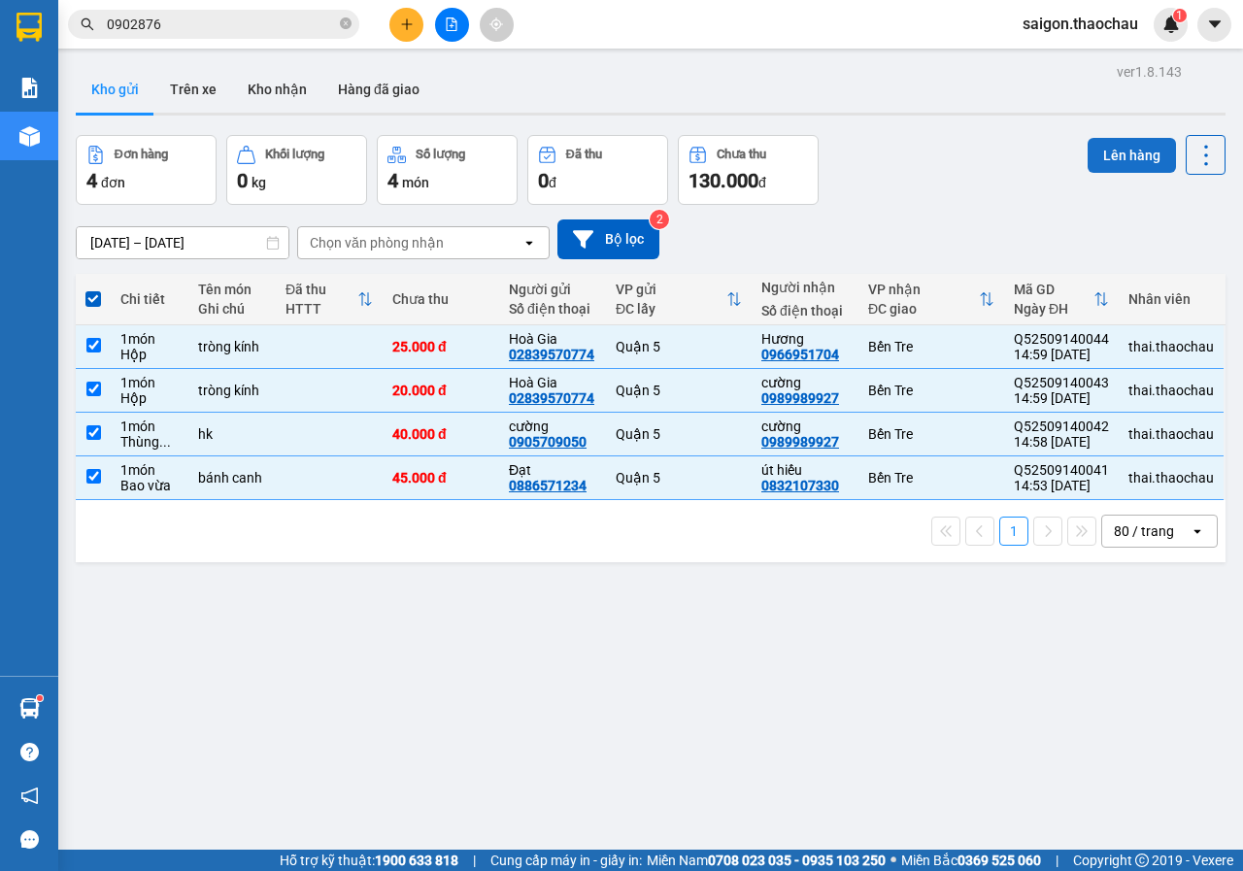
click at [1113, 146] on button "Lên hàng" at bounding box center [1132, 155] width 88 height 35
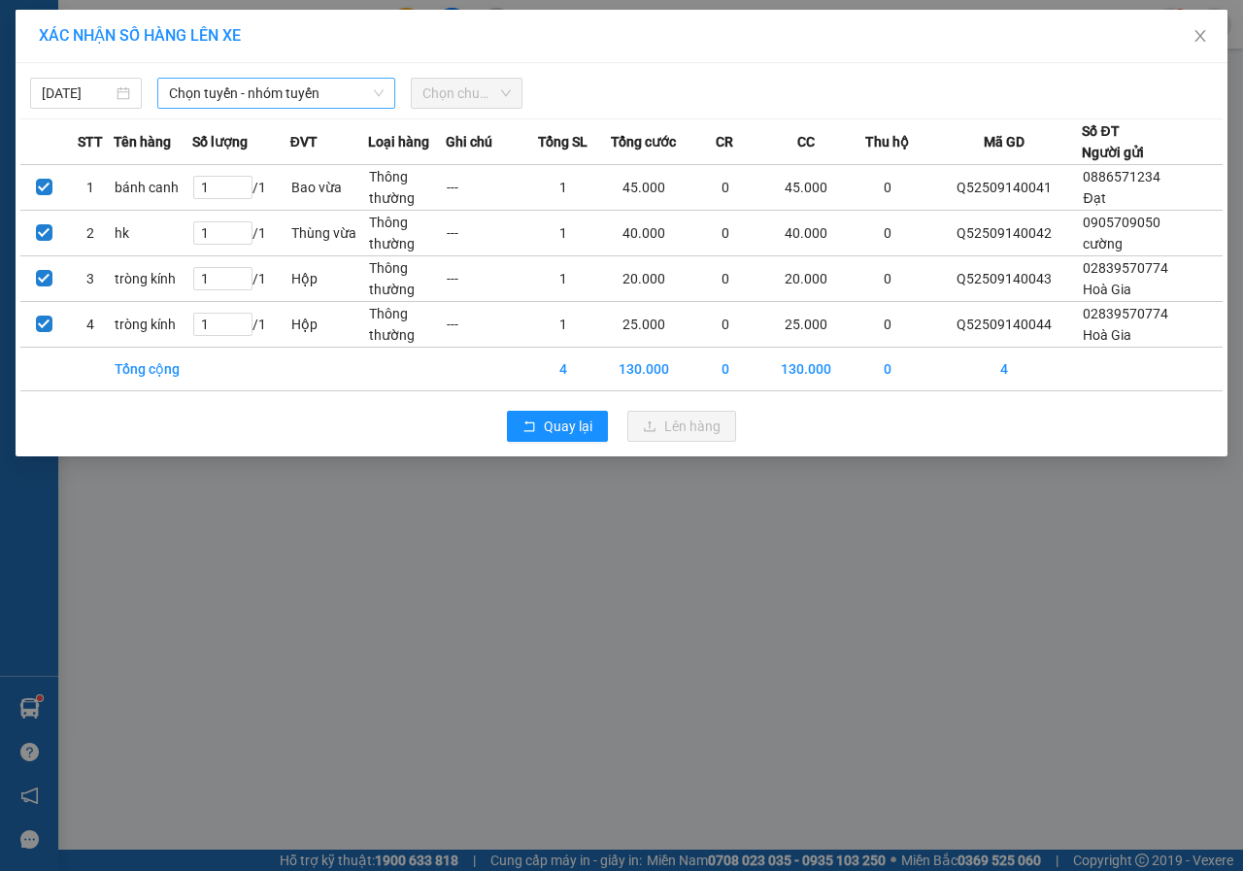
click at [209, 78] on div "Chọn tuyến - nhóm tuyến" at bounding box center [276, 93] width 238 height 31
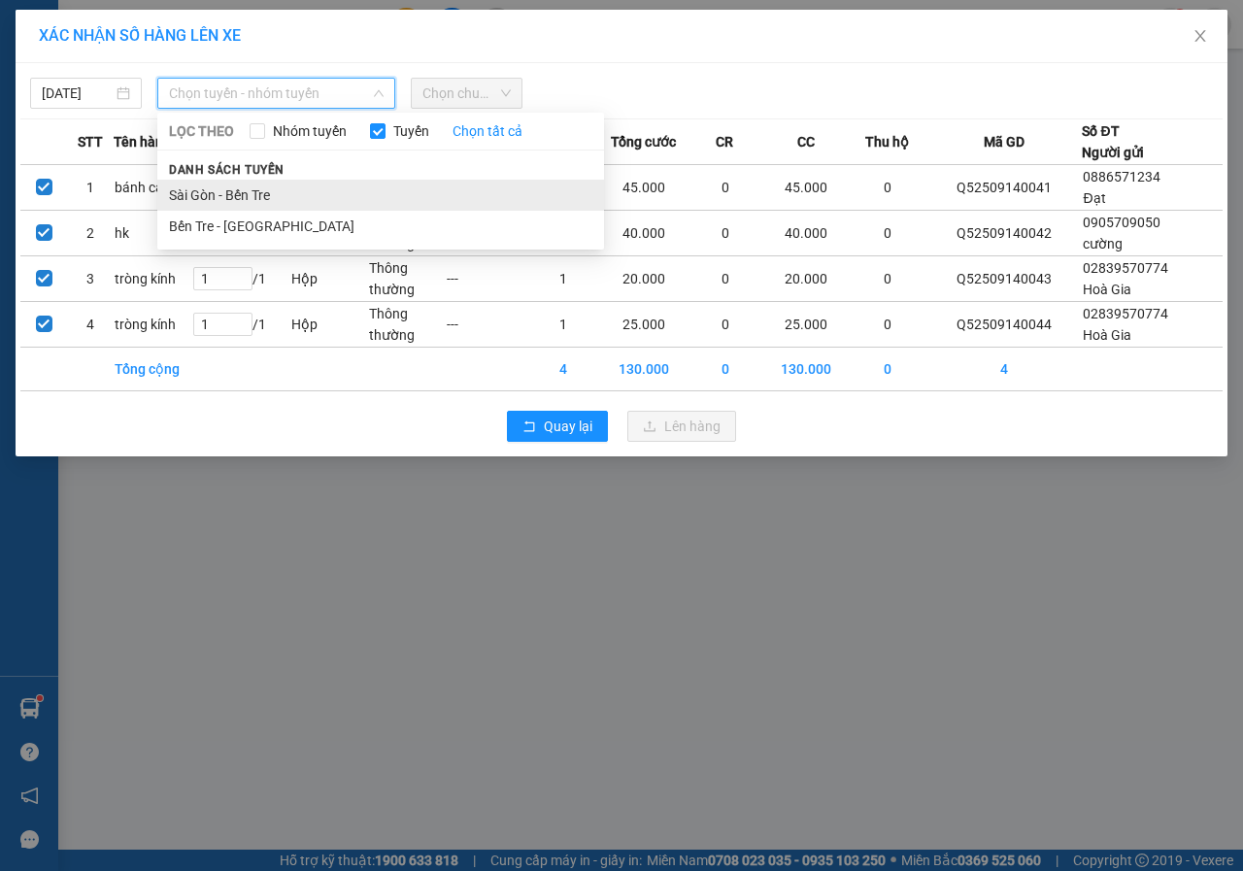
click at [226, 188] on li "Sài Gòn - Bến Tre" at bounding box center [380, 195] width 447 height 31
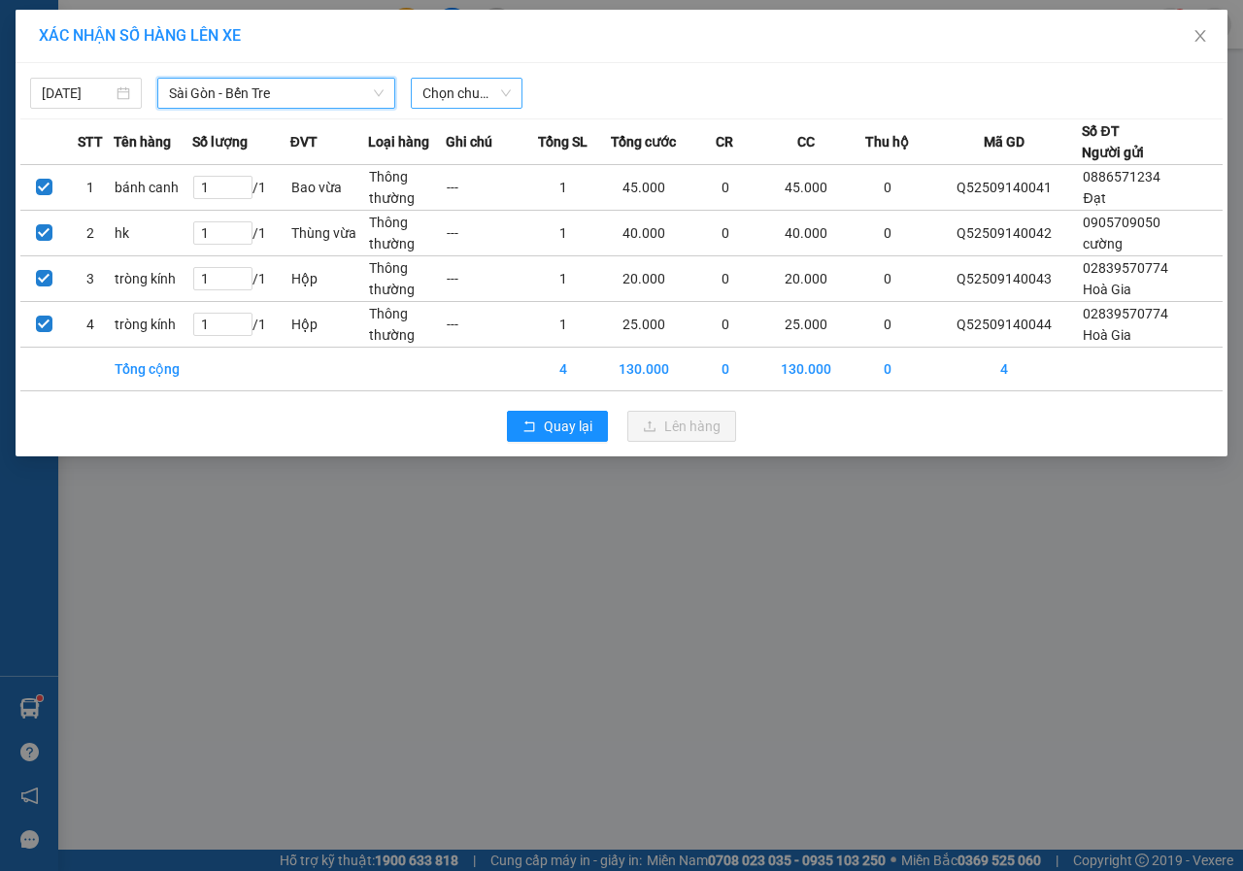
click at [472, 96] on span "Chọn chuyến" at bounding box center [467, 93] width 88 height 29
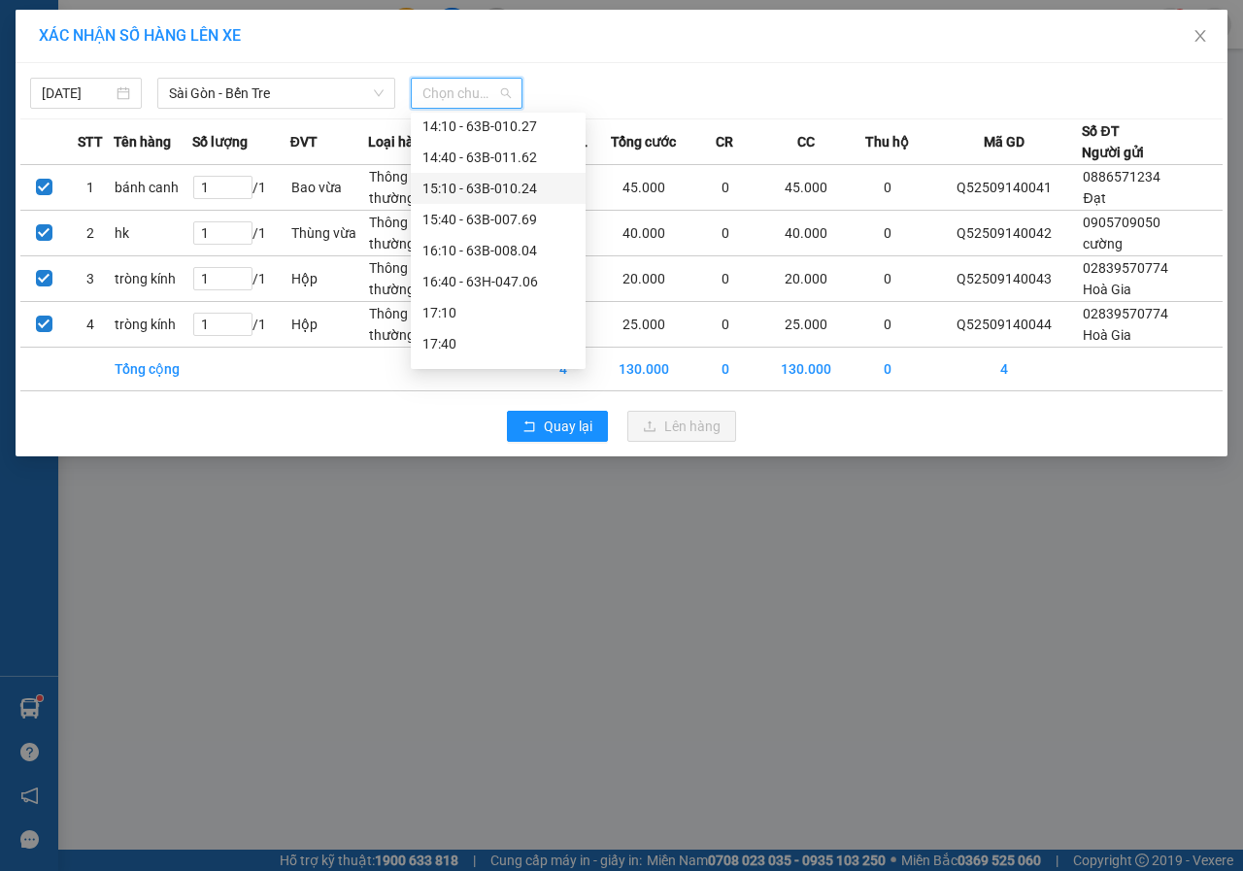
scroll to position [521, 0]
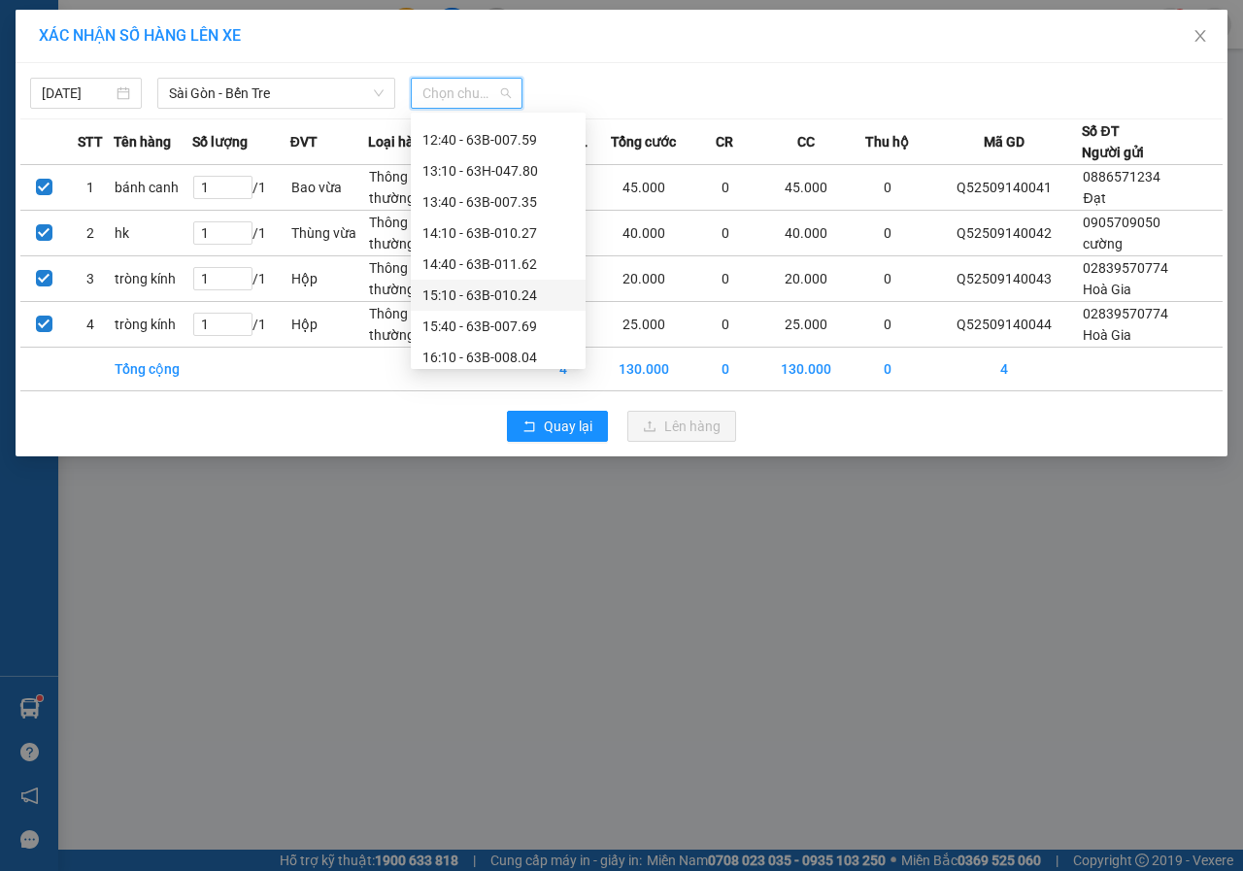
click at [469, 290] on div "15:10 - 63B-010.24" at bounding box center [499, 295] width 152 height 21
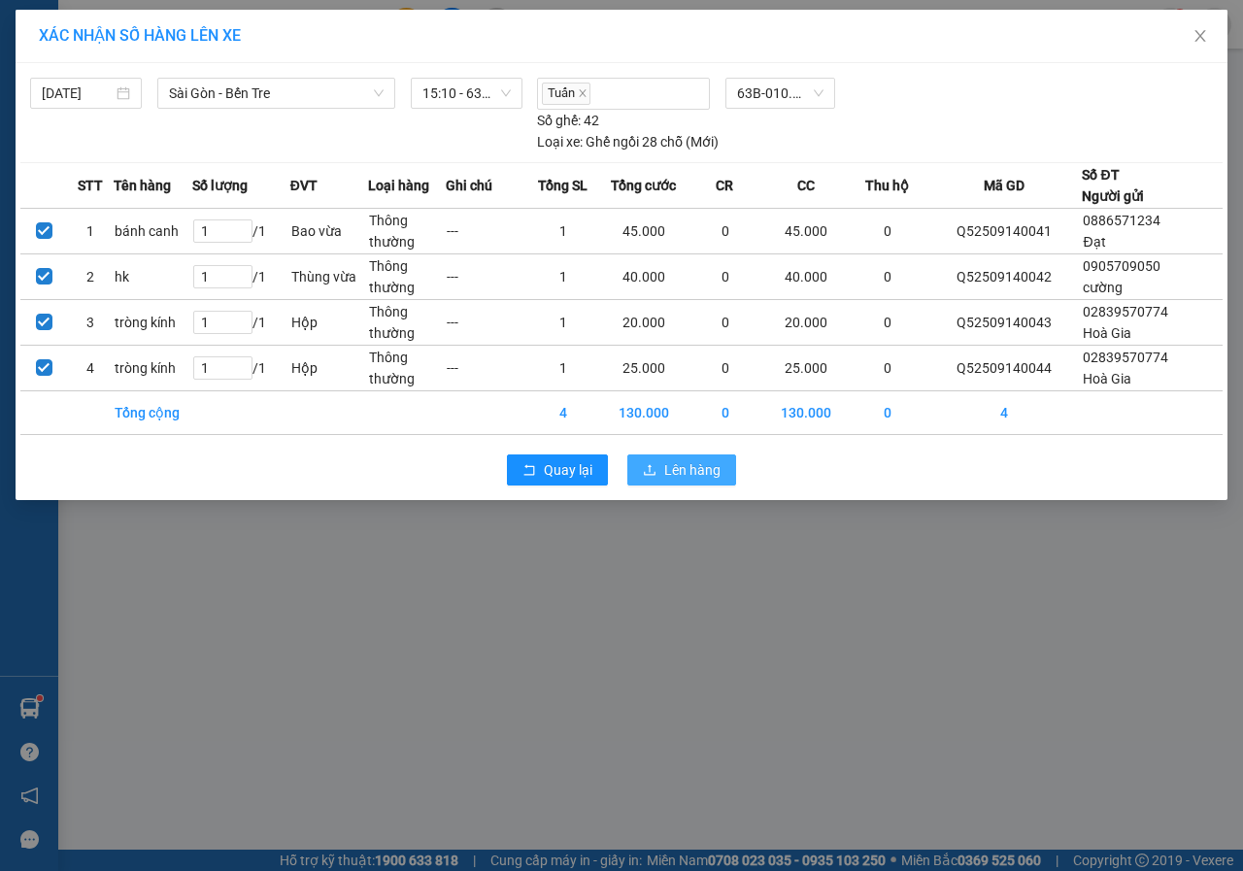
click at [675, 472] on span "Lên hàng" at bounding box center [692, 469] width 56 height 21
